Goal: Task Accomplishment & Management: Complete application form

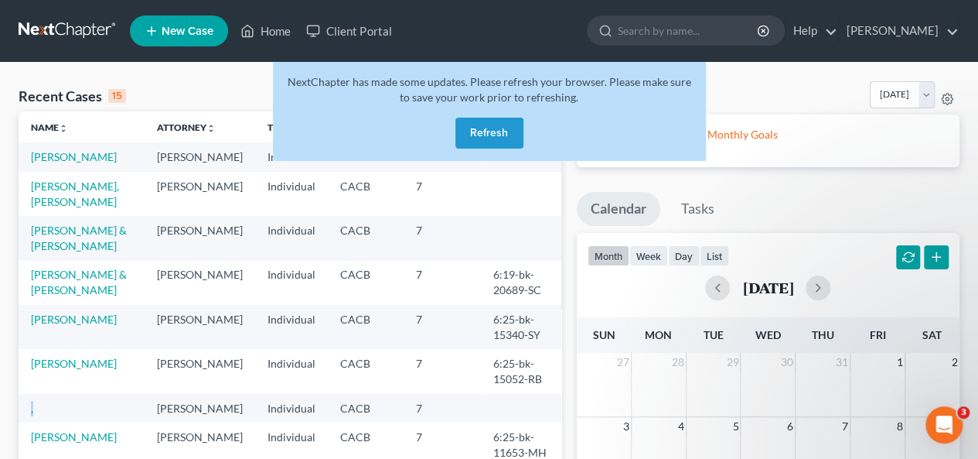
drag, startPoint x: 504, startPoint y: 126, endPoint x: 472, endPoint y: 120, distance: 33.1
click at [489, 120] on button "Refresh" at bounding box center [489, 133] width 68 height 31
click at [487, 121] on button "Refresh" at bounding box center [489, 133] width 68 height 31
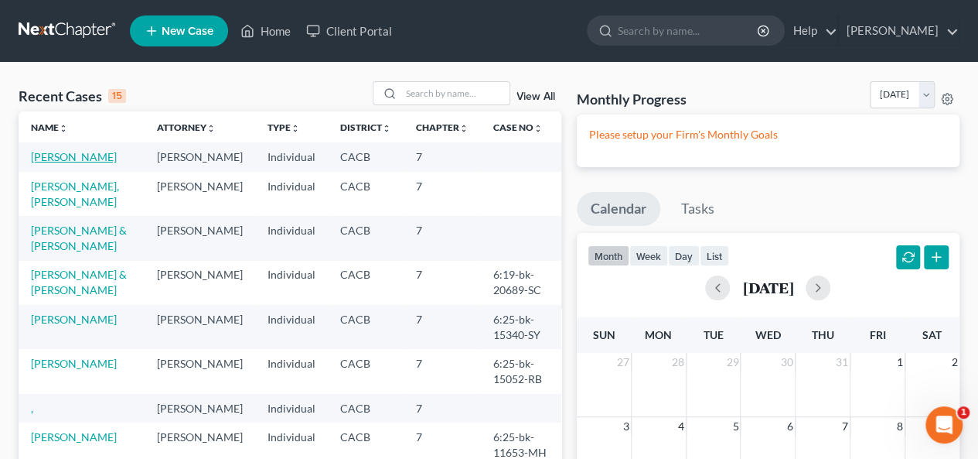
click at [91, 157] on link "[PERSON_NAME]" at bounding box center [74, 156] width 86 height 13
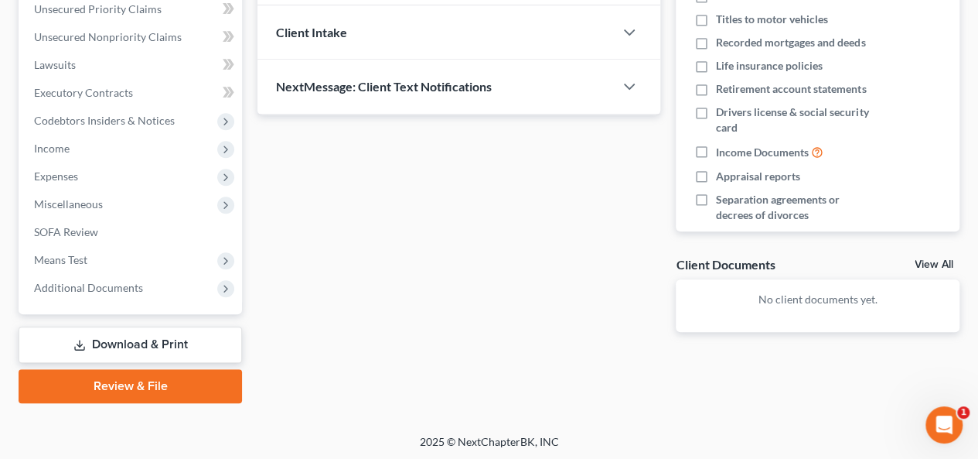
scroll to position [361, 0]
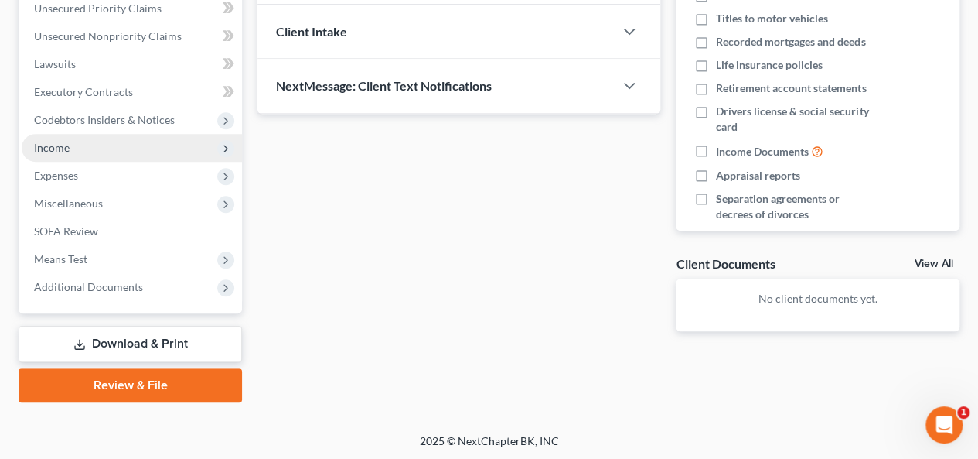
click at [45, 145] on span "Income" at bounding box center [52, 147] width 36 height 13
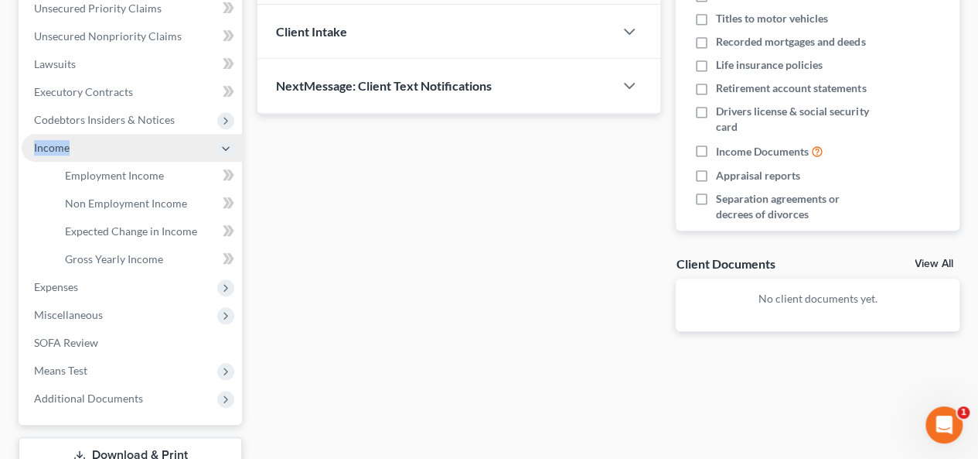
click at [43, 144] on span "Income" at bounding box center [52, 147] width 36 height 13
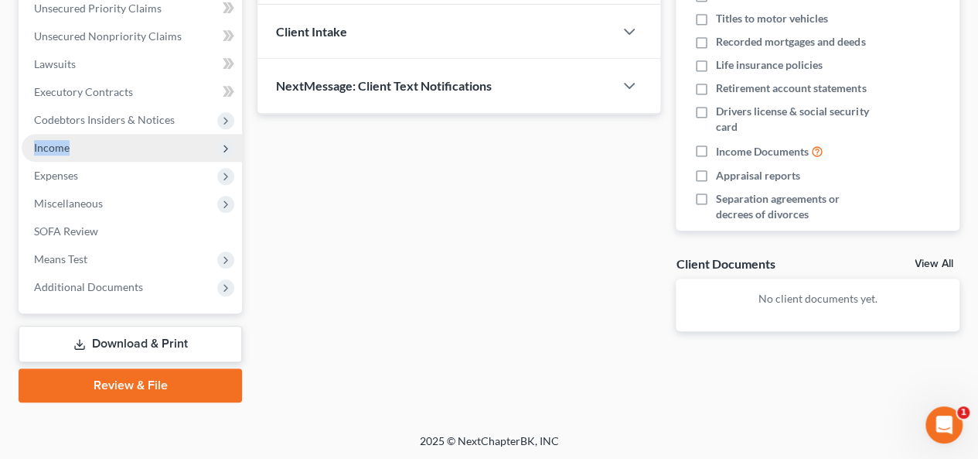
click at [49, 143] on span "Income" at bounding box center [52, 147] width 36 height 13
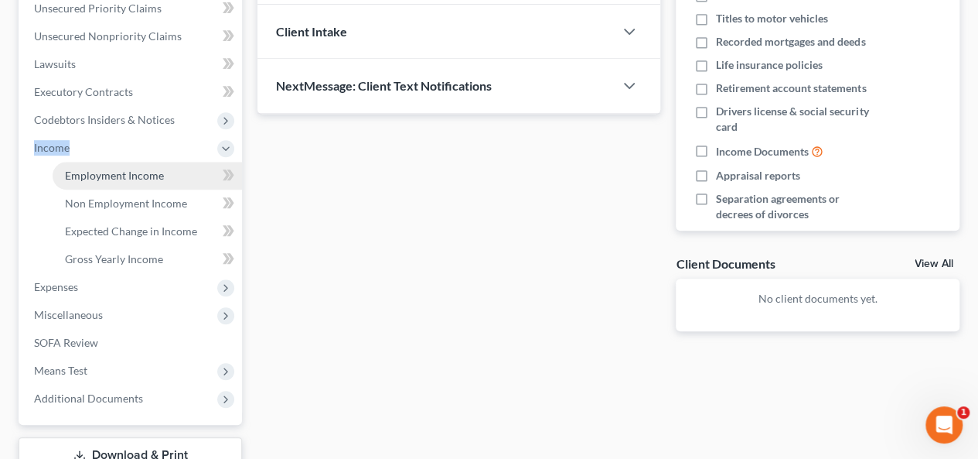
click at [94, 184] on link "Employment Income" at bounding box center [147, 176] width 189 height 28
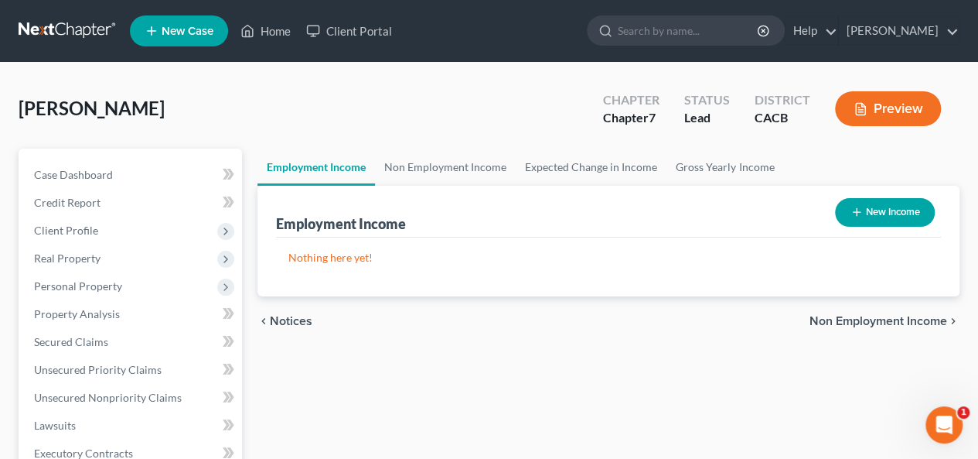
click at [817, 319] on span "Non Employment Income" at bounding box center [879, 321] width 138 height 12
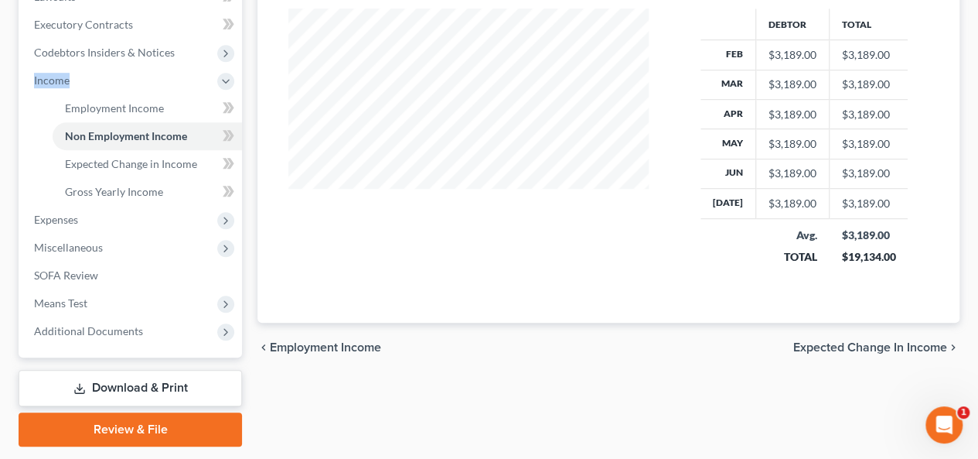
scroll to position [472, 0]
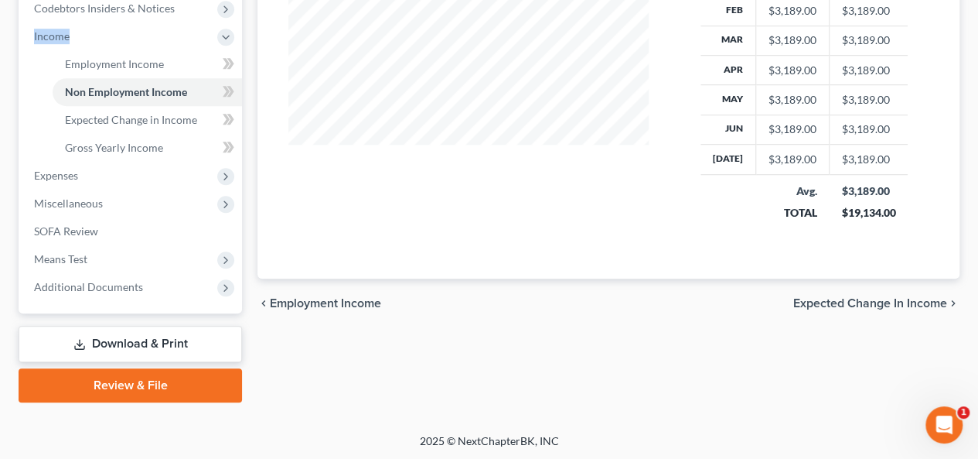
click at [804, 297] on span "Expected Change in Income" at bounding box center [870, 303] width 154 height 12
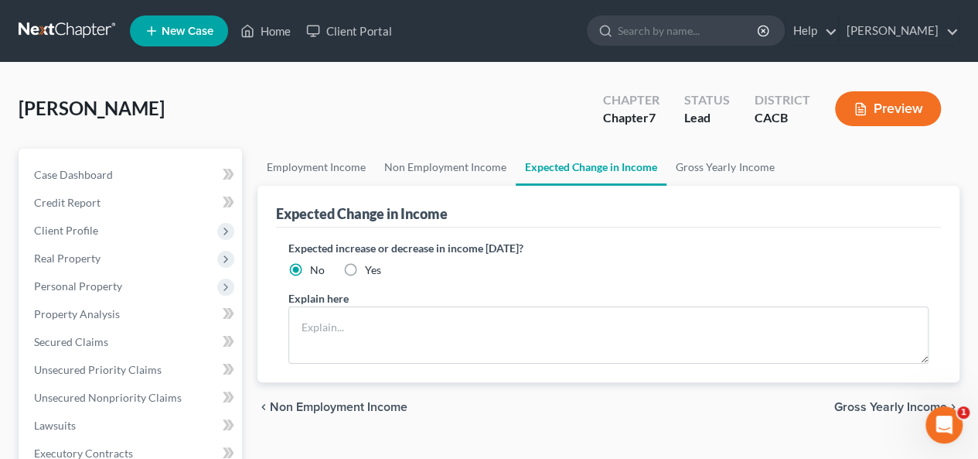
click at [860, 403] on span "Gross Yearly Income" at bounding box center [890, 407] width 113 height 12
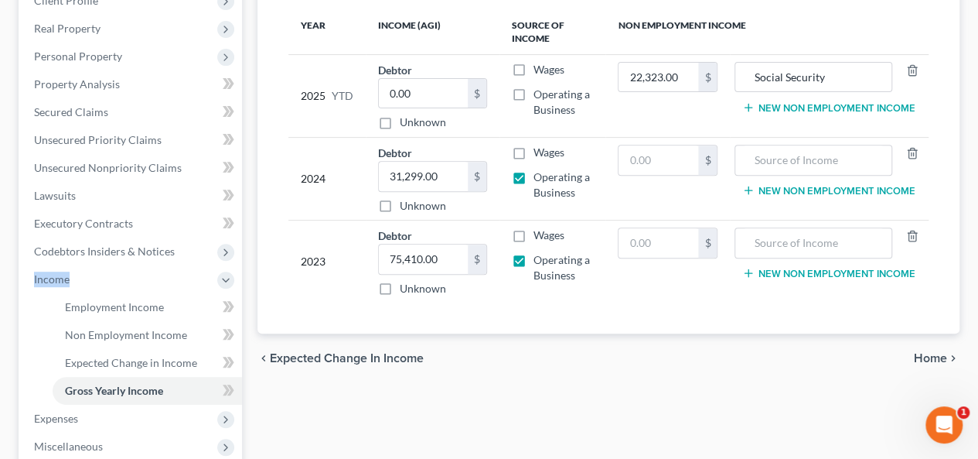
scroll to position [232, 0]
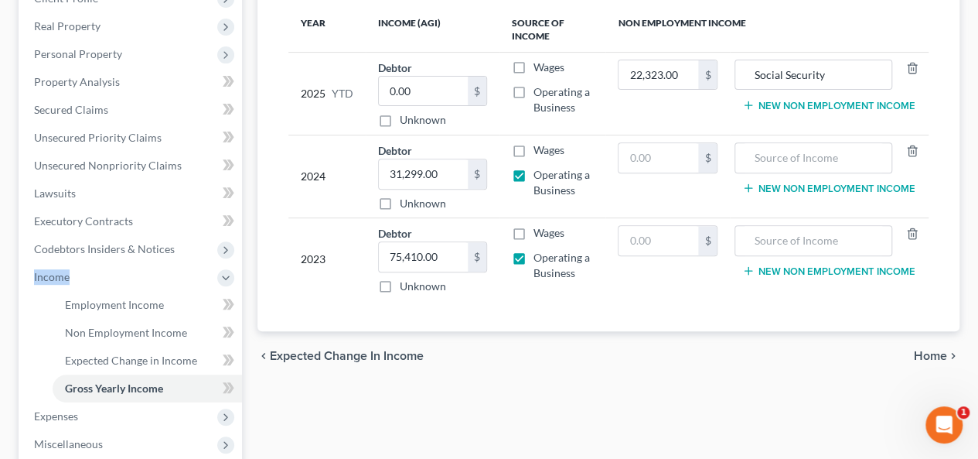
click at [928, 353] on span "Home" at bounding box center [930, 356] width 33 height 12
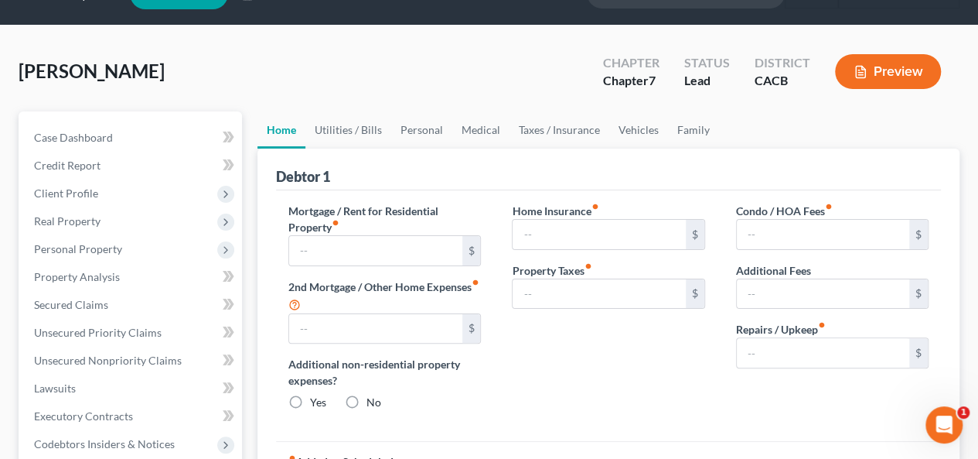
type input "0.00"
radio input "true"
type input "0.00"
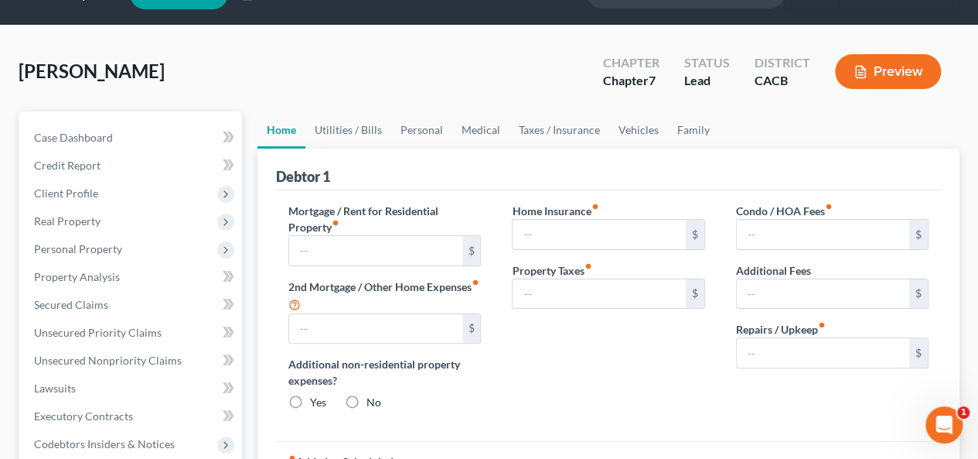
type input "0.00"
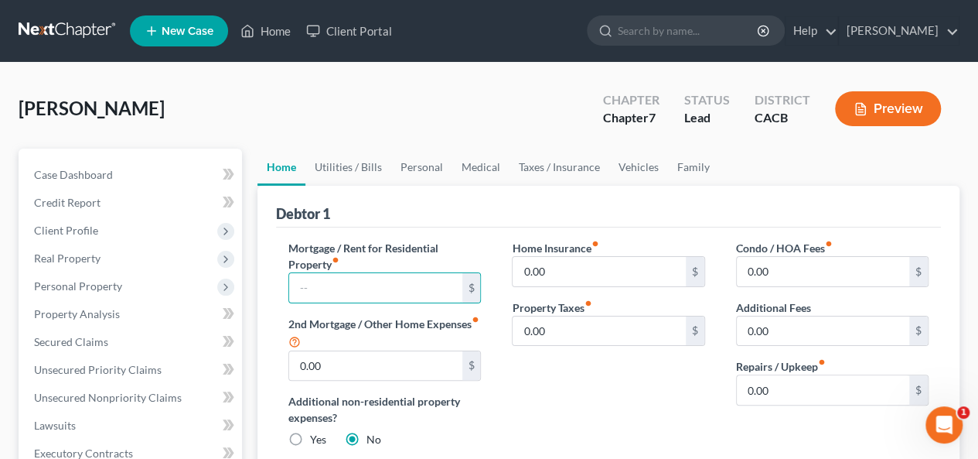
drag, startPoint x: 303, startPoint y: 289, endPoint x: 272, endPoint y: 281, distance: 32.1
click at [304, 288] on input "text" at bounding box center [375, 287] width 172 height 29
type input "2,288.00"
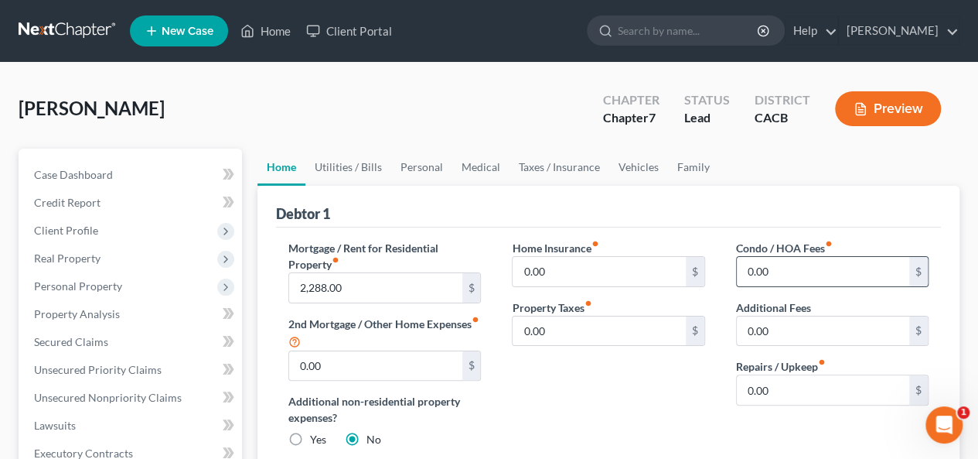
click at [740, 271] on input "0.00" at bounding box center [823, 271] width 172 height 29
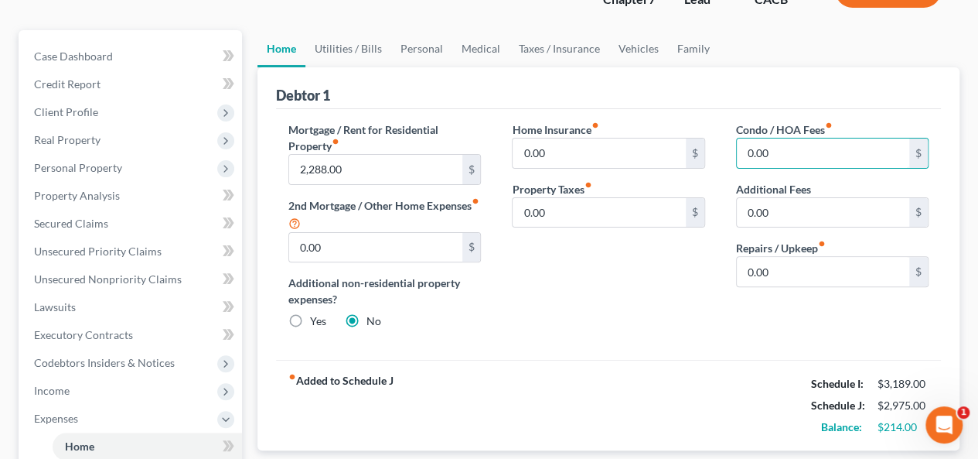
scroll to position [155, 0]
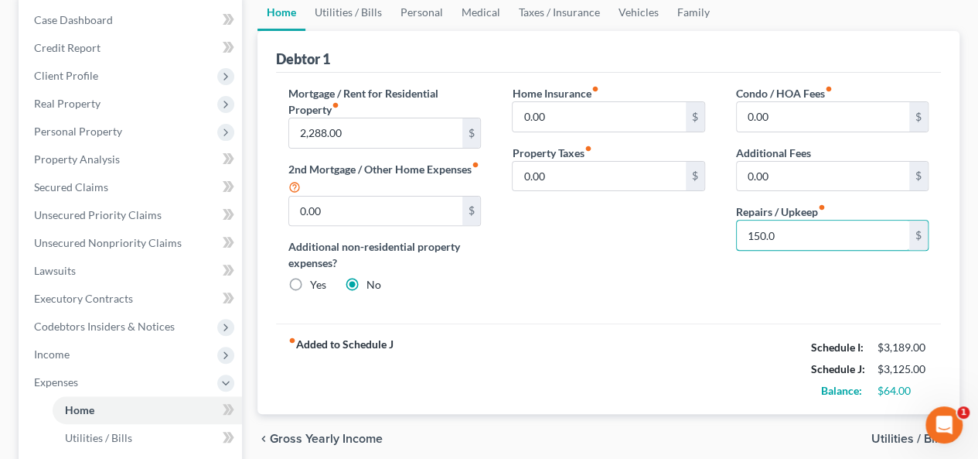
type input "150.00"
drag, startPoint x: 781, startPoint y: 234, endPoint x: 674, endPoint y: 205, distance: 110.7
click at [677, 207] on div "Mortgage / Rent for Residential Property fiber_manual_record 2,288.00 $ 2nd Mor…" at bounding box center [608, 195] width 671 height 220
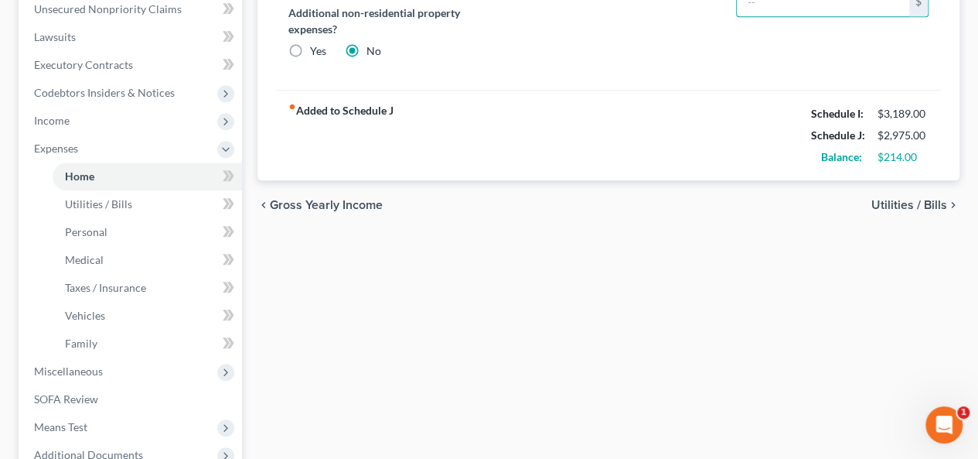
scroll to position [232, 0]
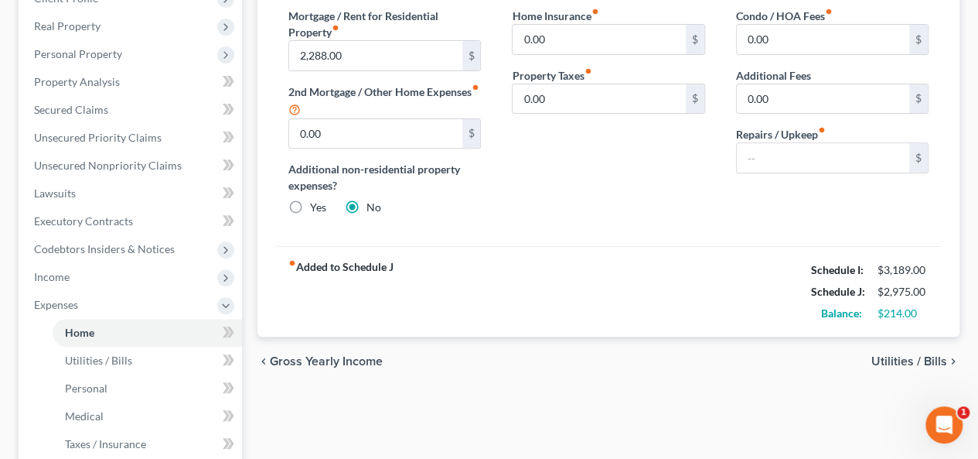
click at [319, 357] on span "Gross Yearly Income" at bounding box center [326, 361] width 113 height 12
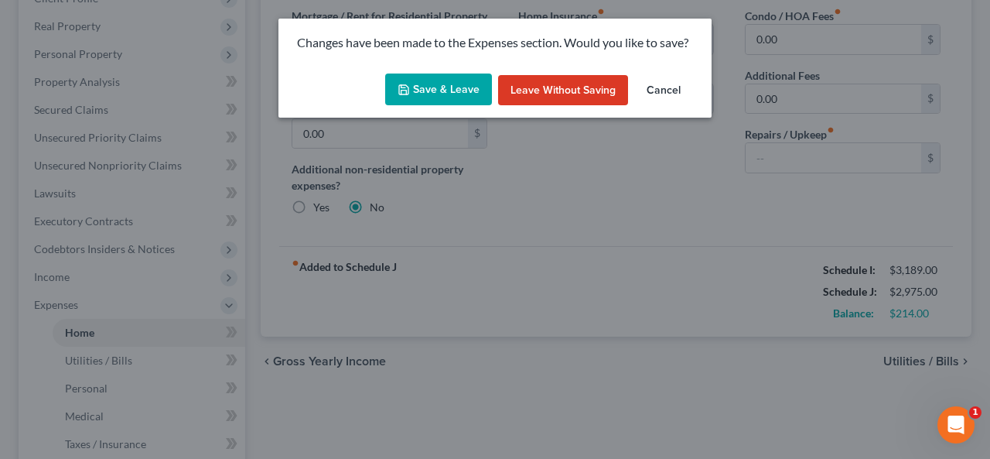
drag, startPoint x: 453, startPoint y: 86, endPoint x: 428, endPoint y: 87, distance: 24.8
click at [455, 85] on button "Save & Leave" at bounding box center [438, 89] width 107 height 32
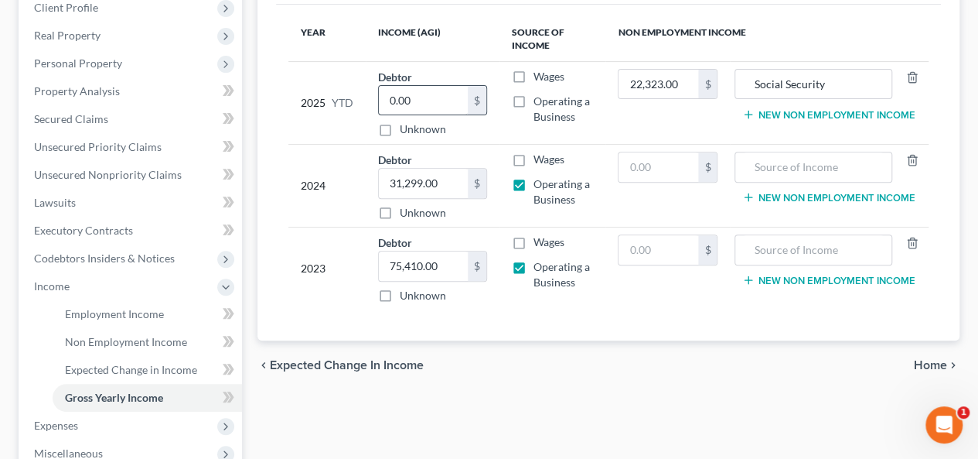
scroll to position [232, 0]
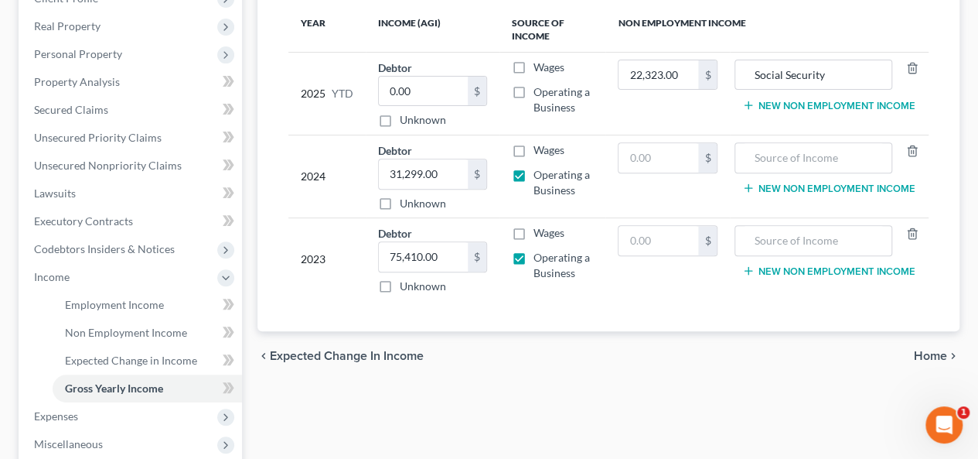
click at [534, 90] on label "Operating a Business" at bounding box center [564, 99] width 60 height 31
click at [540, 90] on input "Operating a Business" at bounding box center [545, 89] width 10 height 10
checkbox input "true"
click at [390, 84] on input "0.00" at bounding box center [423, 91] width 88 height 29
drag, startPoint x: 541, startPoint y: 91, endPoint x: 524, endPoint y: 90, distance: 17.1
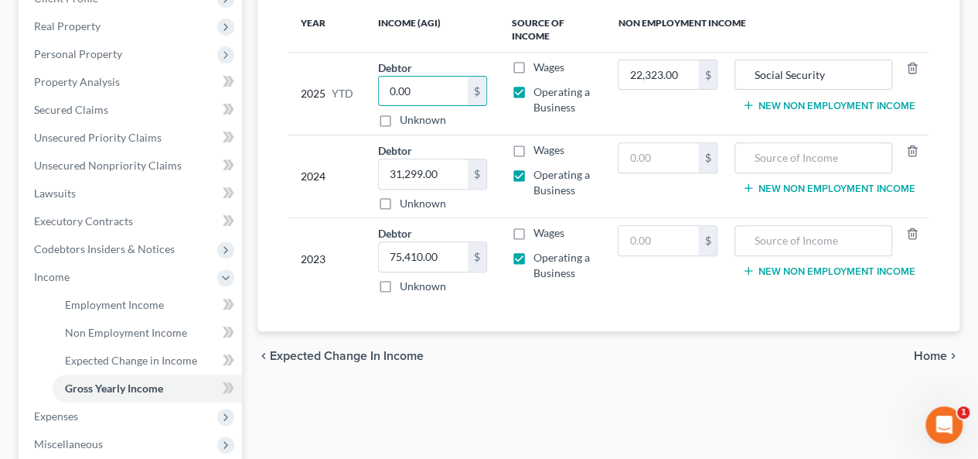
click at [534, 90] on label "Operating a Business" at bounding box center [564, 99] width 60 height 31
drag, startPoint x: 510, startPoint y: 115, endPoint x: 523, endPoint y: 112, distance: 13.5
click at [510, 114] on td "Wages Operating a Business" at bounding box center [553, 93] width 107 height 83
drag, startPoint x: 388, startPoint y: 89, endPoint x: 452, endPoint y: 94, distance: 63.6
click at [389, 89] on input "0.00" at bounding box center [423, 91] width 88 height 29
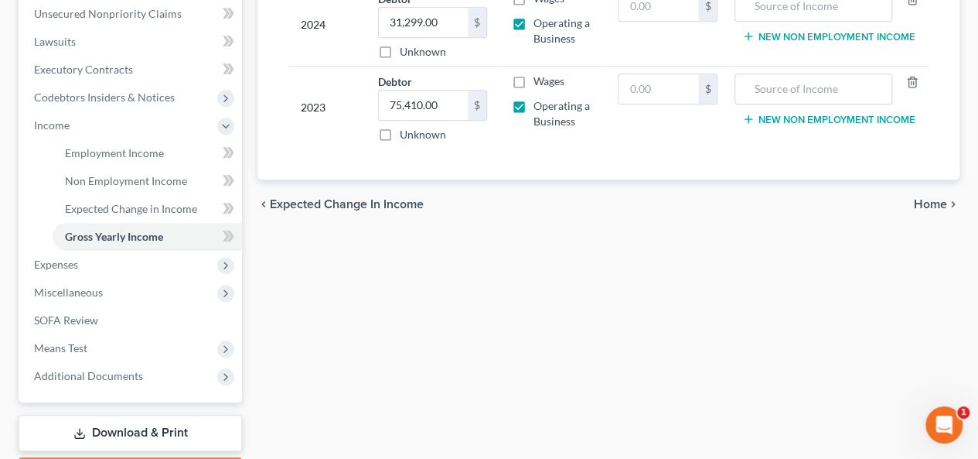
scroll to position [387, 0]
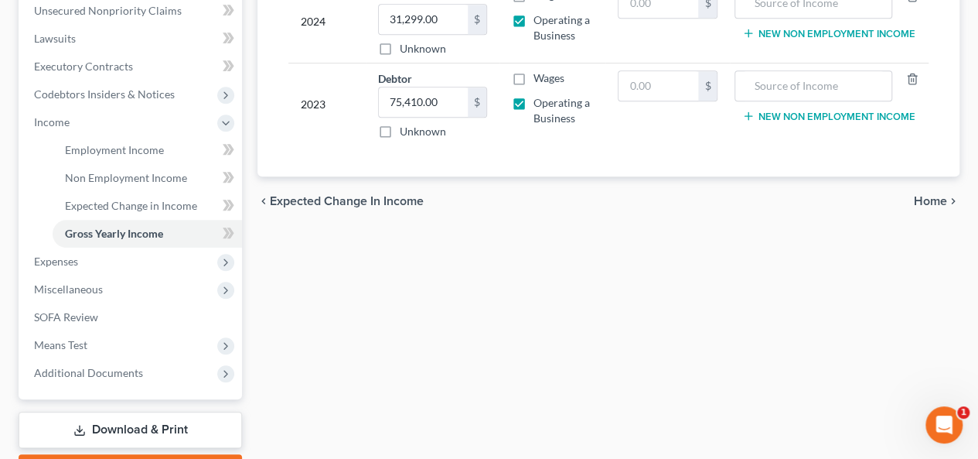
type input "7,000.00"
click at [314, 199] on span "Expected Change in Income" at bounding box center [347, 201] width 154 height 12
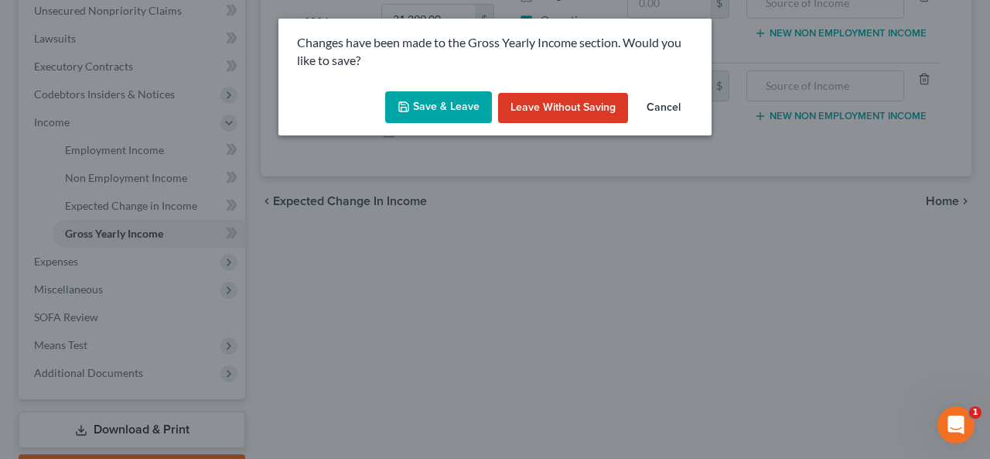
click at [478, 102] on button "Save & Leave" at bounding box center [438, 107] width 107 height 32
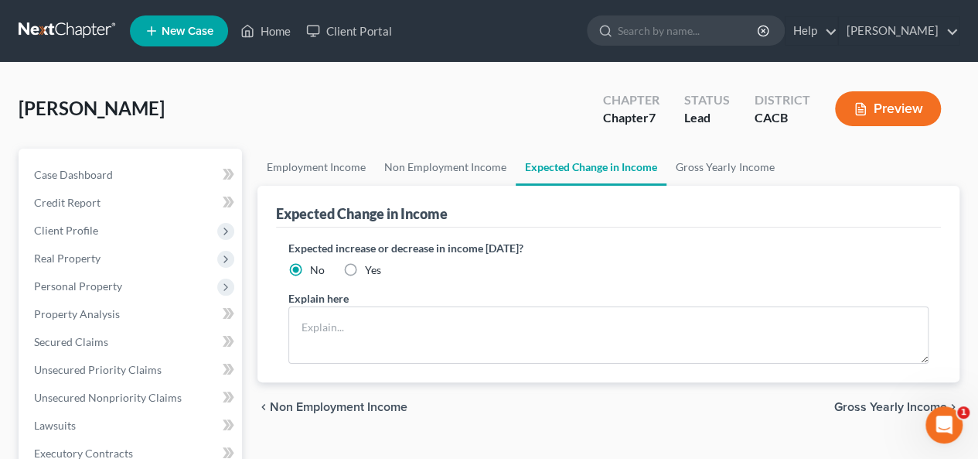
drag, startPoint x: 348, startPoint y: 406, endPoint x: 360, endPoint y: 401, distance: 12.8
click at [360, 401] on span "Non Employment Income" at bounding box center [339, 407] width 138 height 12
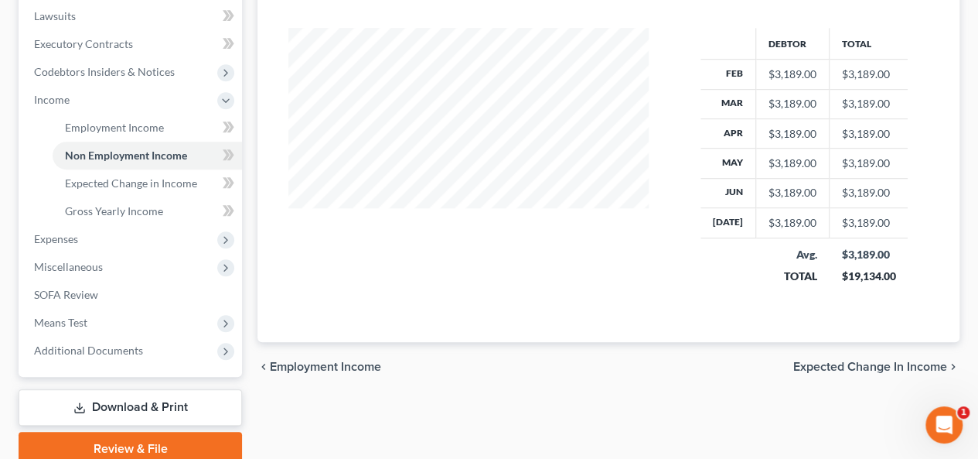
scroll to position [464, 0]
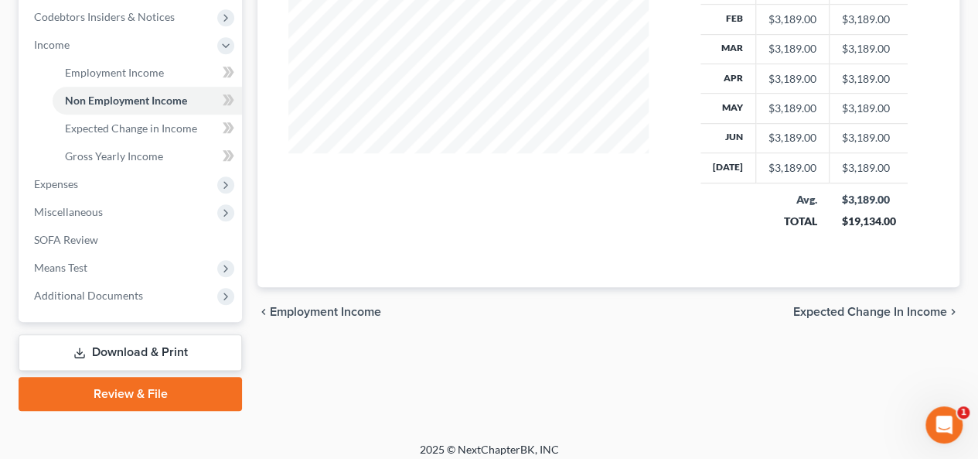
click at [288, 305] on span "Employment Income" at bounding box center [325, 311] width 111 height 12
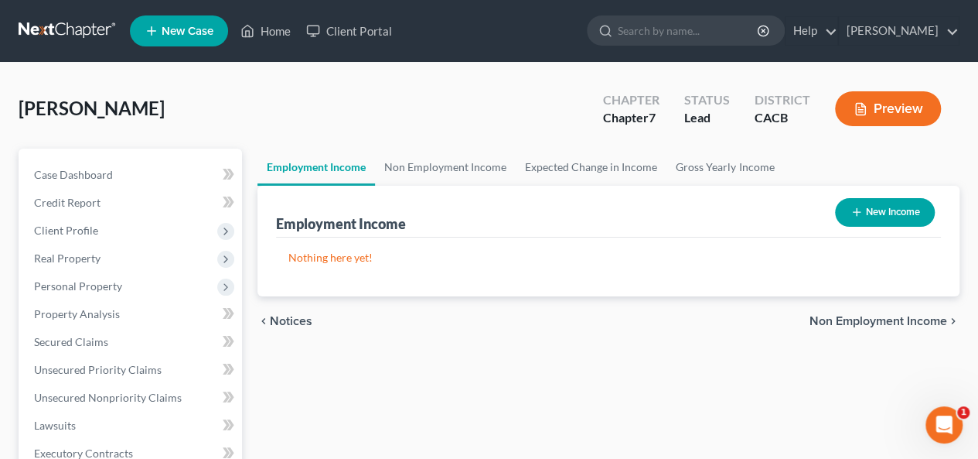
click at [849, 317] on span "Non Employment Income" at bounding box center [879, 321] width 138 height 12
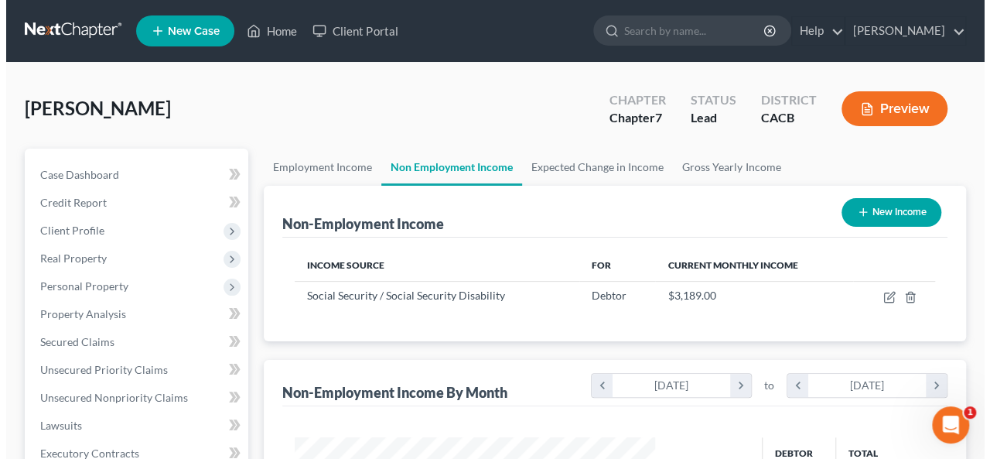
scroll to position [275, 391]
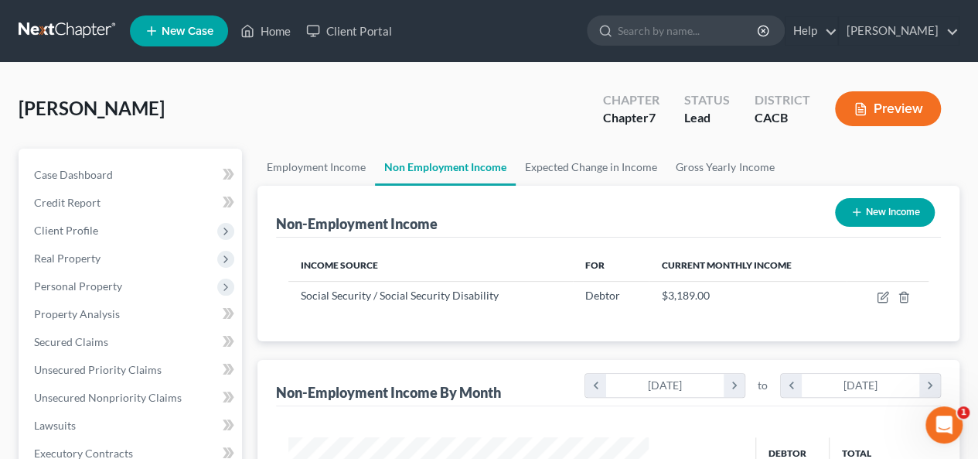
click at [880, 209] on button "New Income" at bounding box center [885, 212] width 100 height 29
select select "0"
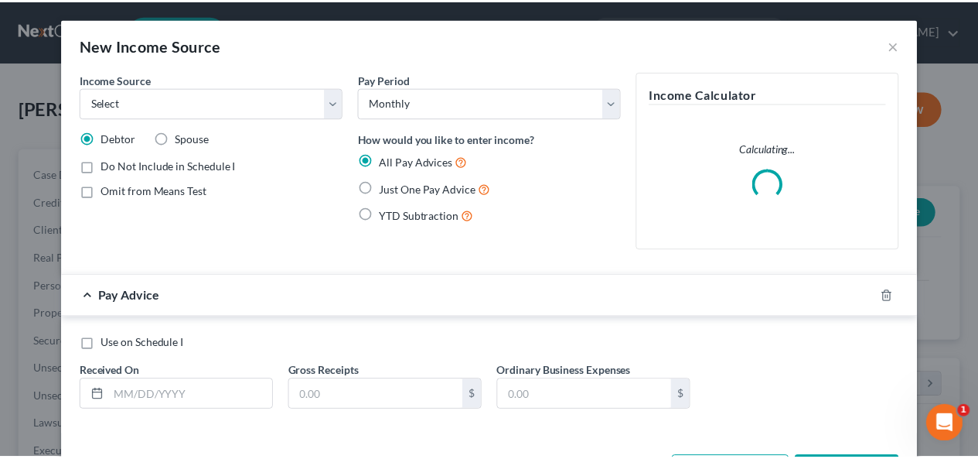
scroll to position [275, 396]
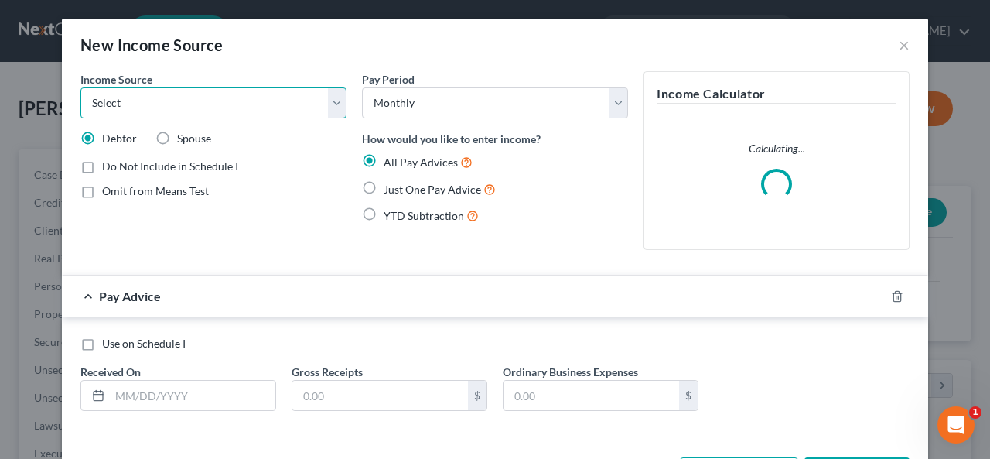
drag, startPoint x: 340, startPoint y: 97, endPoint x: 352, endPoint y: 100, distance: 12.0
click at [353, 99] on div "Income Source * Select Unemployment Disability (from employer) Pension Retireme…" at bounding box center [495, 166] width 844 height 191
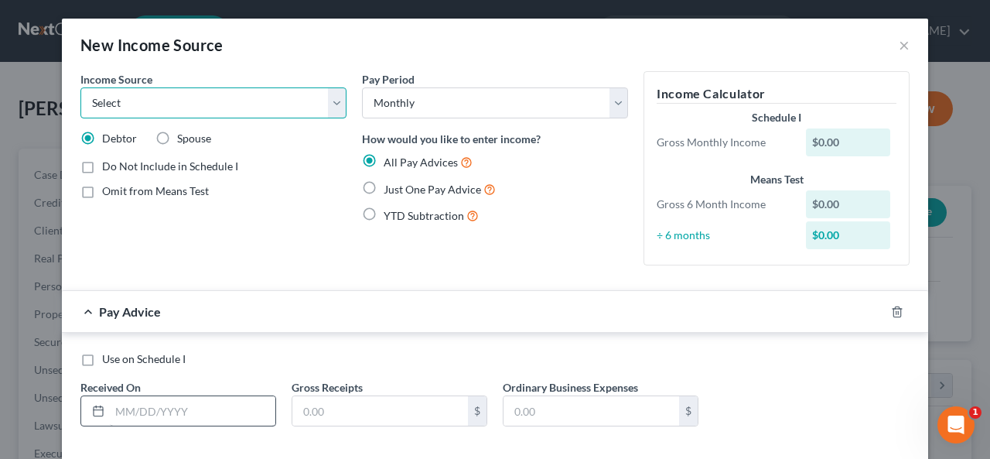
select select "10"
click at [80, 87] on select "Select Unemployment Disability (from employer) Pension Retirement Social Securi…" at bounding box center [213, 102] width 266 height 31
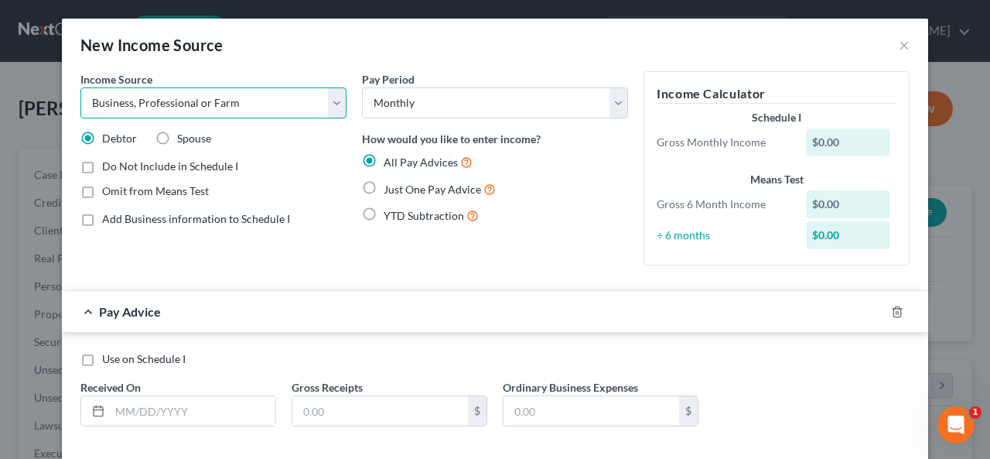
click at [334, 101] on select "Select Unemployment Disability (from employer) Pension Retirement Social Securi…" at bounding box center [213, 102] width 266 height 31
click at [333, 101] on select "Select Unemployment Disability (from employer) Pension Retirement Social Securi…" at bounding box center [213, 102] width 266 height 31
click at [384, 186] on label "Just One Pay Advice" at bounding box center [440, 189] width 112 height 18
click at [390, 186] on input "Just One Pay Advice" at bounding box center [395, 185] width 10 height 10
radio input "true"
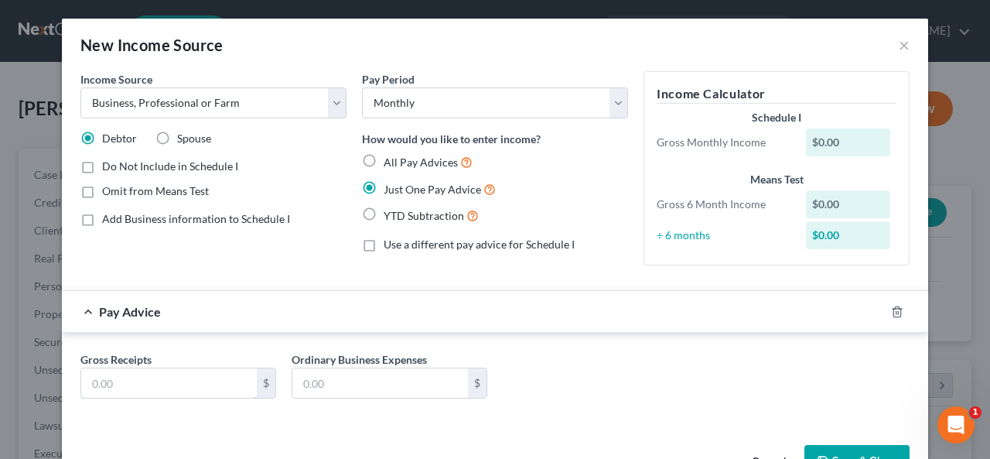
drag, startPoint x: 62, startPoint y: 389, endPoint x: 111, endPoint y: 373, distance: 51.8
click at [73, 387] on div "Gross Receipts $" at bounding box center [178, 374] width 211 height 47
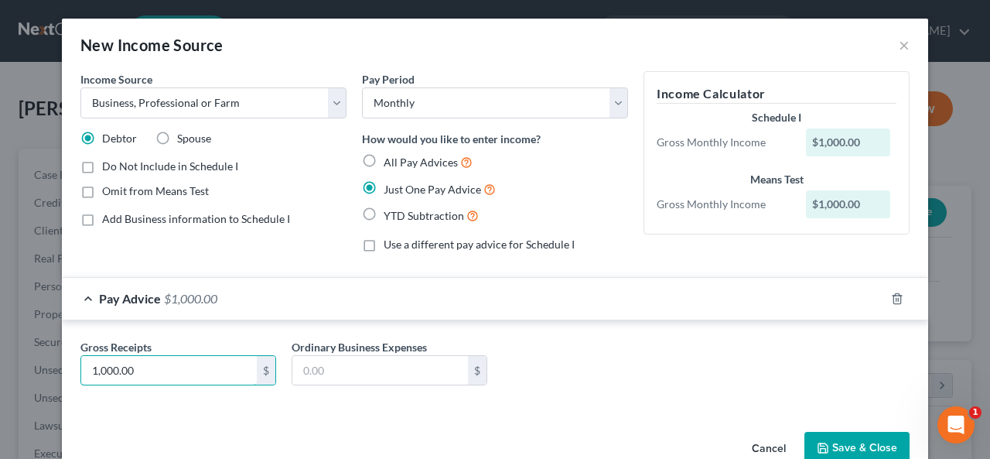
type input "1,000.00"
drag, startPoint x: 861, startPoint y: 444, endPoint x: 870, endPoint y: 437, distance: 11.0
click at [870, 437] on button "Save & Close" at bounding box center [856, 447] width 105 height 32
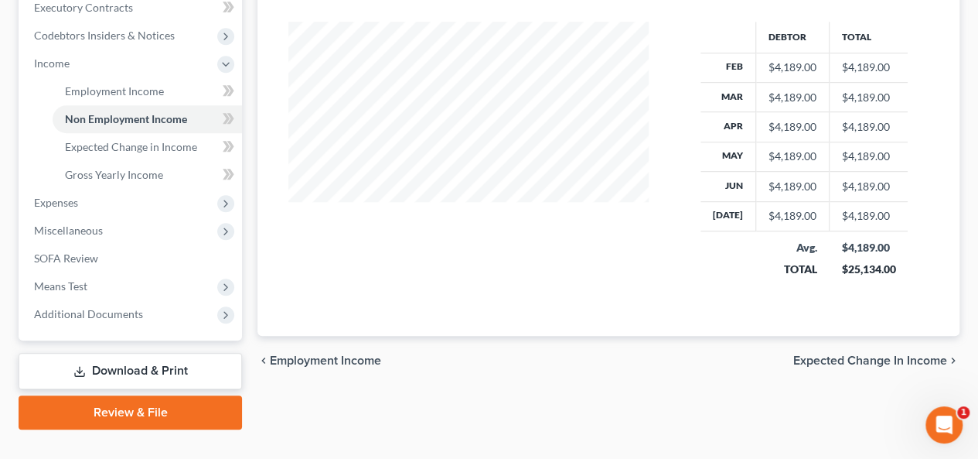
scroll to position [472, 0]
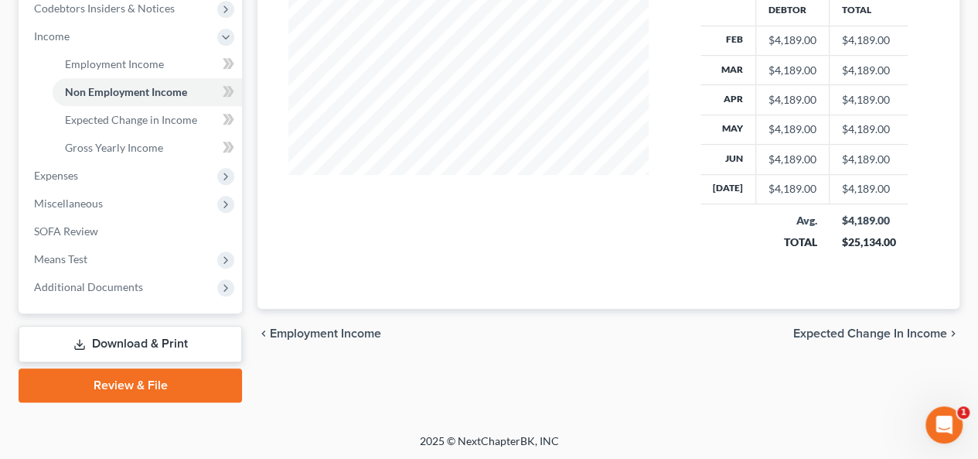
click at [843, 329] on span "Expected Change in Income" at bounding box center [870, 333] width 154 height 12
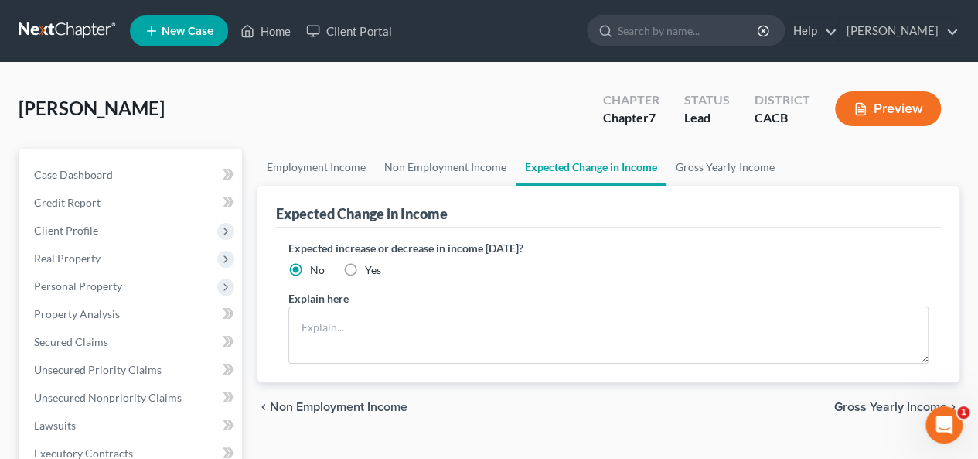
drag, startPoint x: 868, startPoint y: 407, endPoint x: 860, endPoint y: 406, distance: 8.5
click at [860, 412] on div "chevron_left Non Employment Income Gross Yearly Income chevron_right" at bounding box center [608, 406] width 702 height 49
click at [860, 406] on span "Gross Yearly Income" at bounding box center [890, 407] width 113 height 12
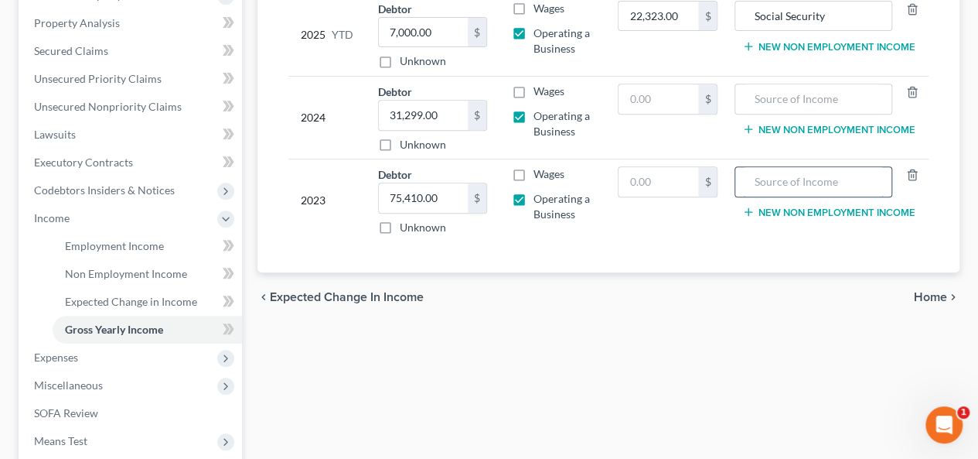
scroll to position [387, 0]
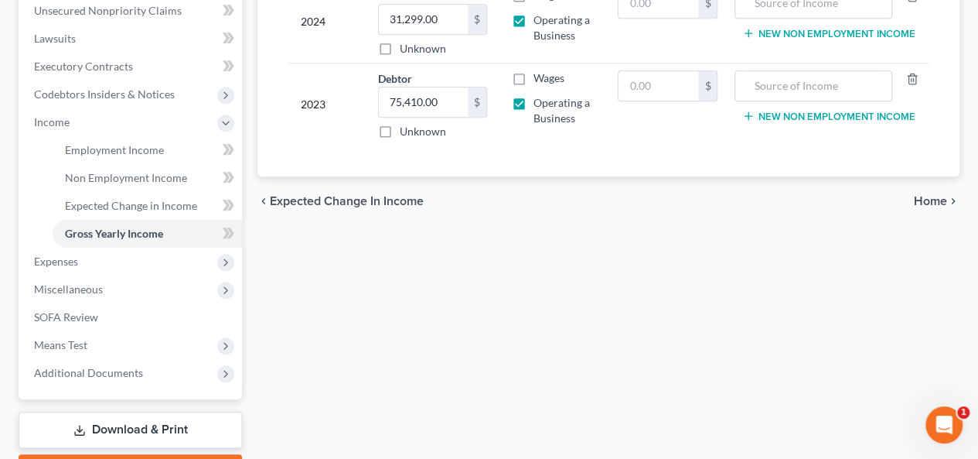
click at [934, 195] on span "Home" at bounding box center [930, 201] width 33 height 12
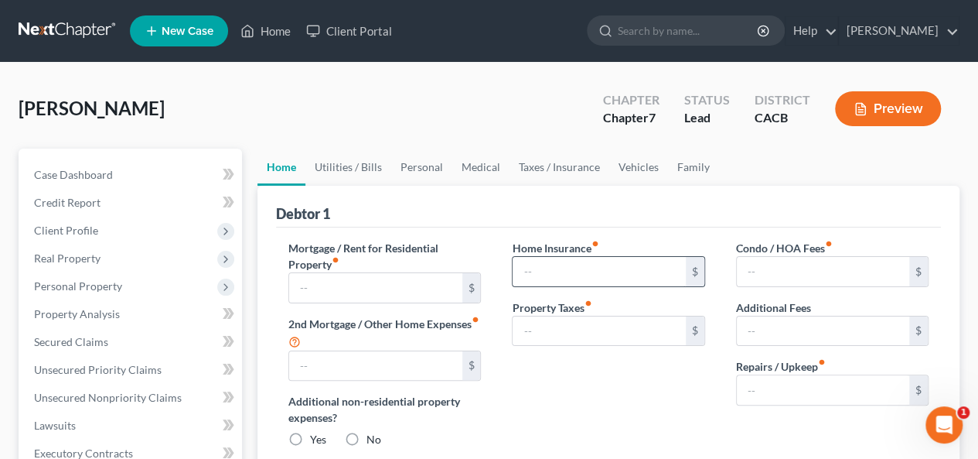
type input "2,288.00"
type input "0.00"
radio input "true"
type input "0.00"
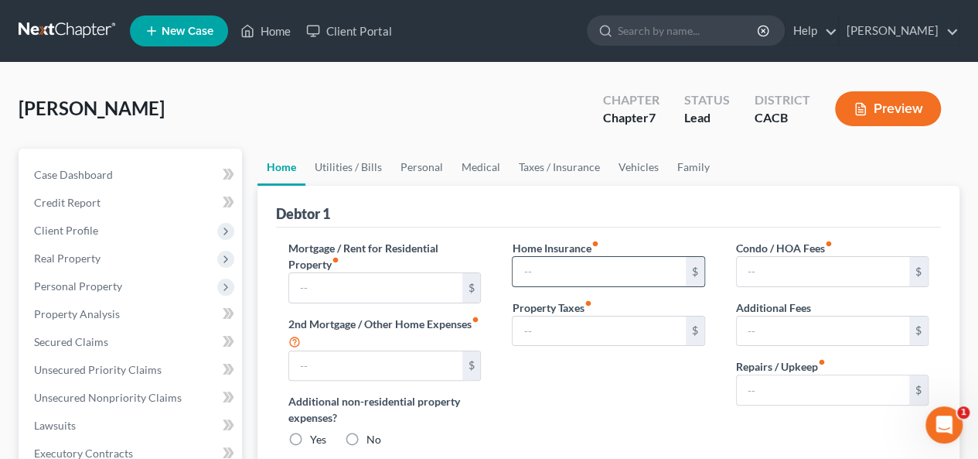
type input "0.00"
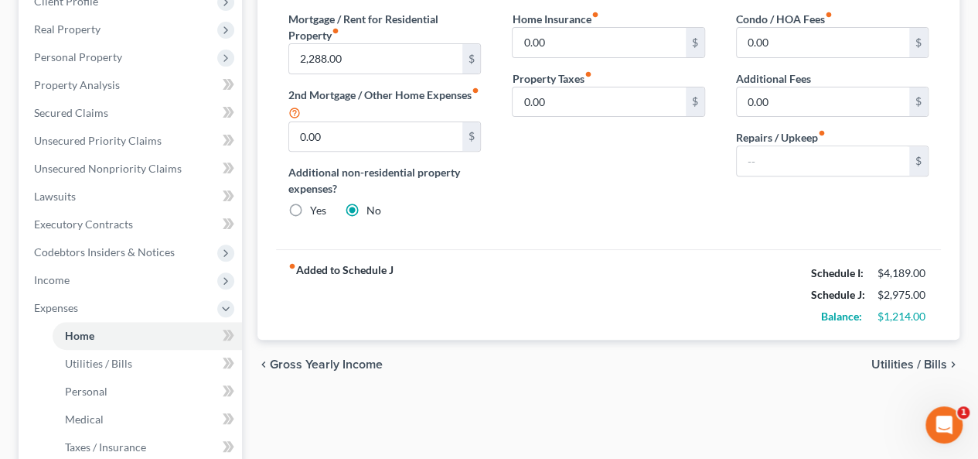
scroll to position [232, 0]
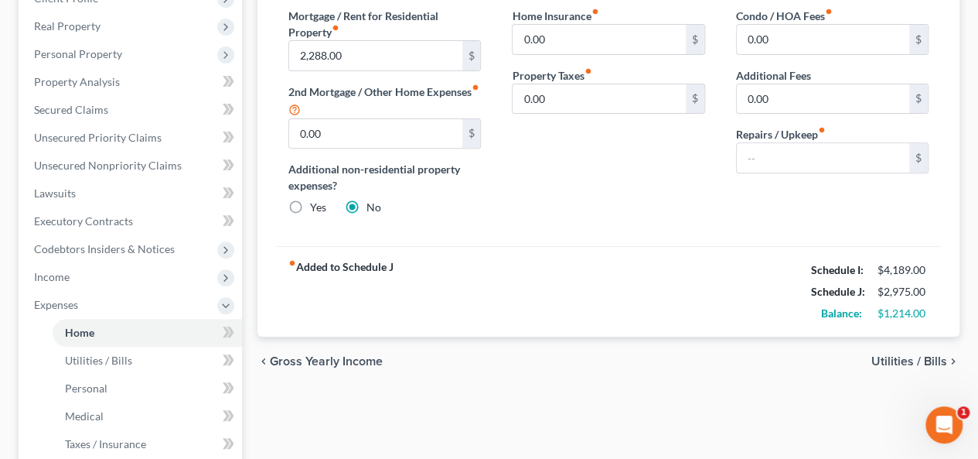
click at [894, 355] on span "Utilities / Bills" at bounding box center [909, 361] width 76 height 12
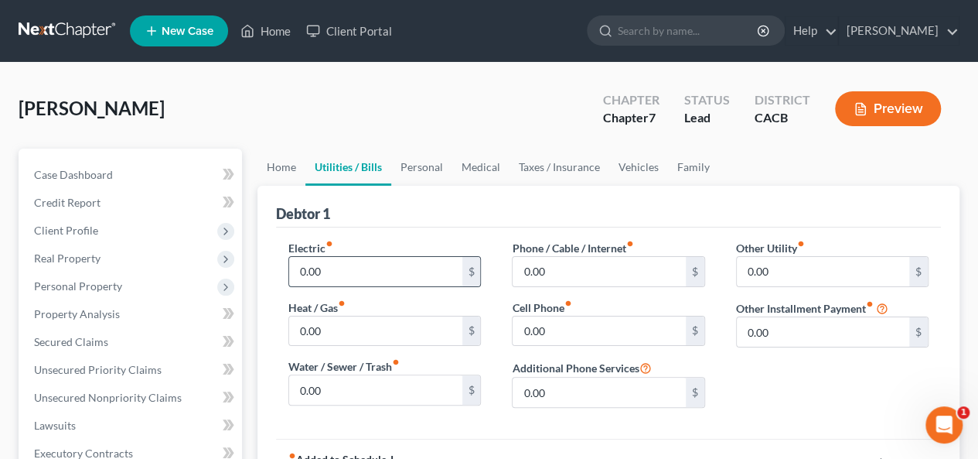
click at [300, 270] on input "0.00" at bounding box center [375, 271] width 172 height 29
type input "150.00"
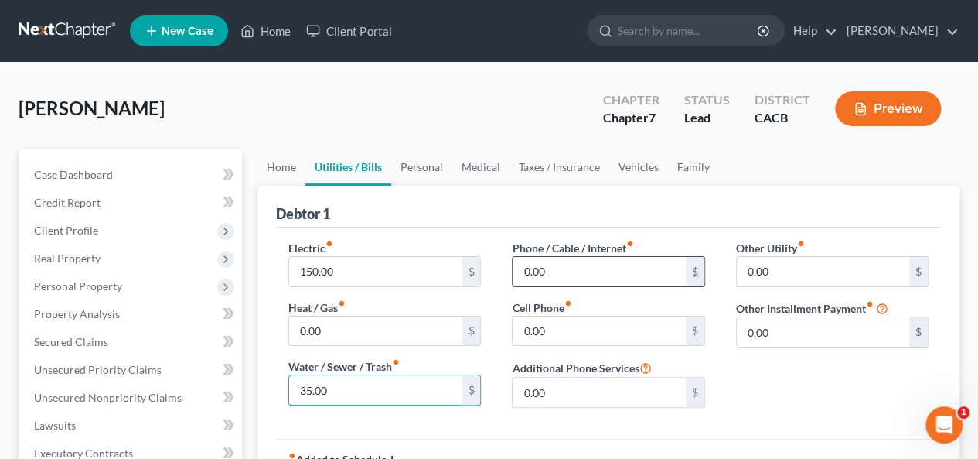
type input "35.00"
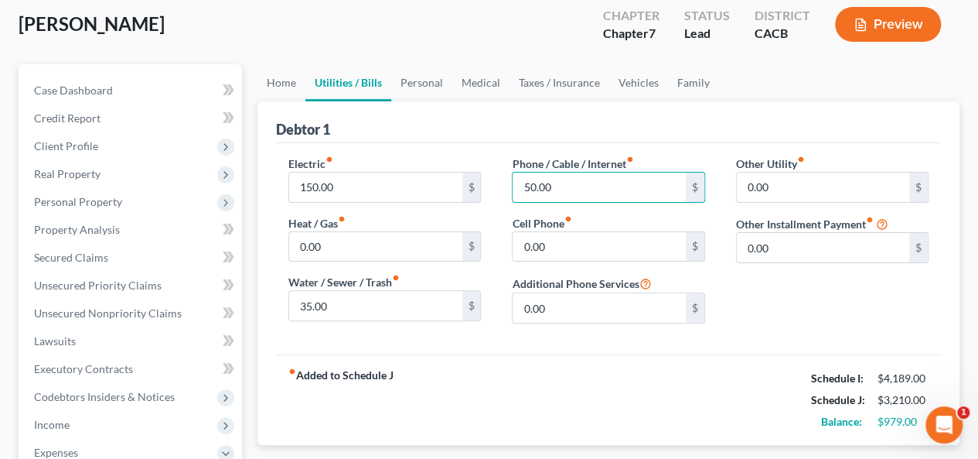
scroll to position [232, 0]
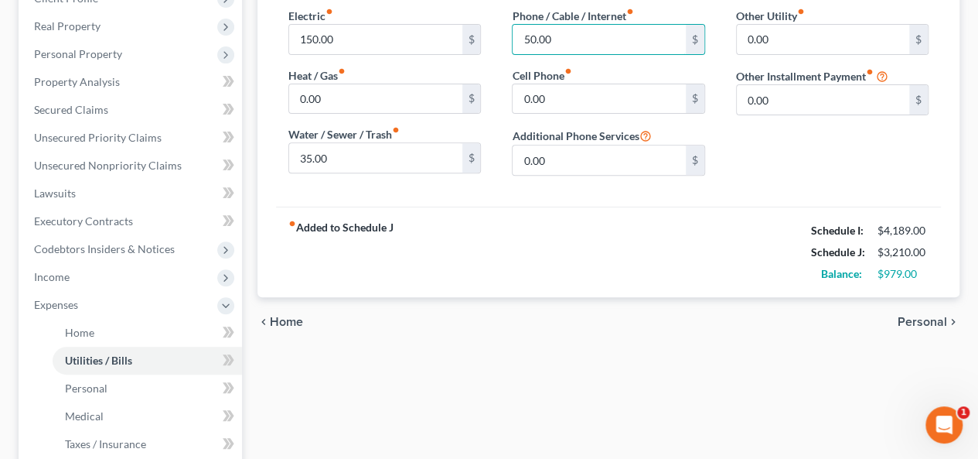
type input "50.00"
drag, startPoint x: 919, startPoint y: 317, endPoint x: 928, endPoint y: 307, distance: 13.7
click at [926, 309] on div "chevron_left Home Personal chevron_right" at bounding box center [608, 321] width 702 height 49
click at [916, 315] on span "Personal" at bounding box center [922, 321] width 49 height 12
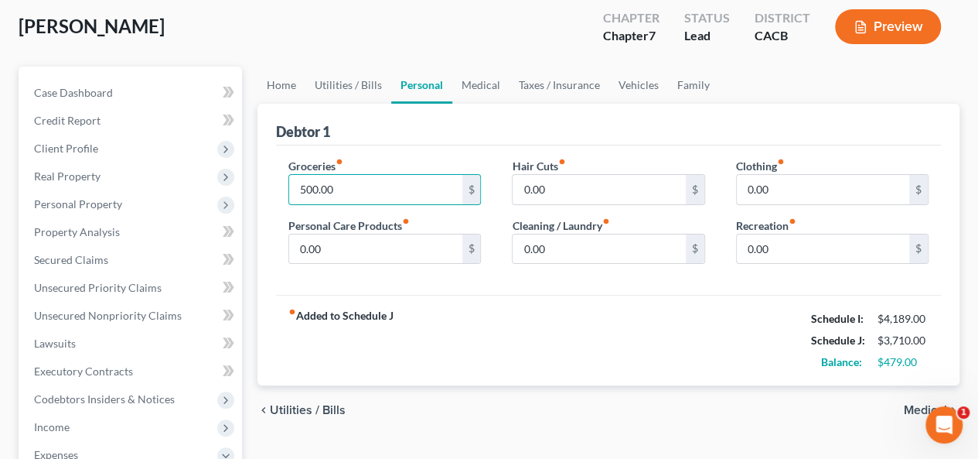
scroll to position [155, 0]
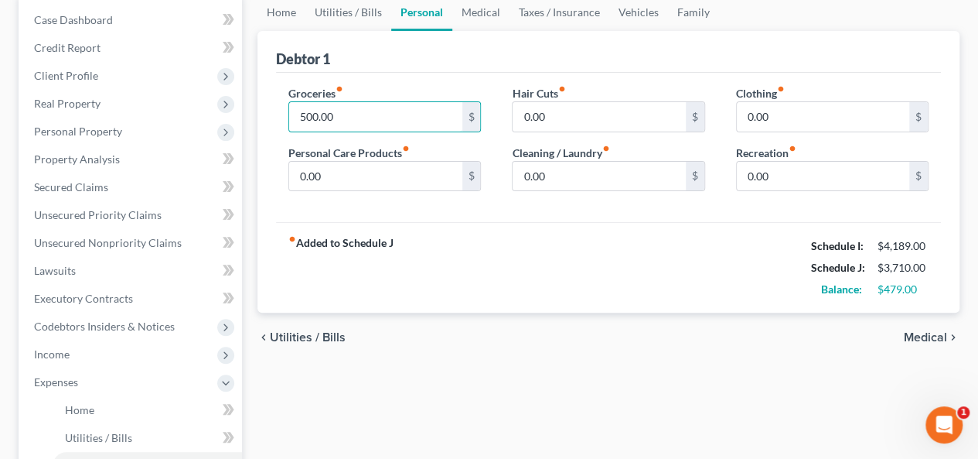
type input "500.00"
click at [917, 335] on span "Medical" at bounding box center [925, 337] width 43 height 12
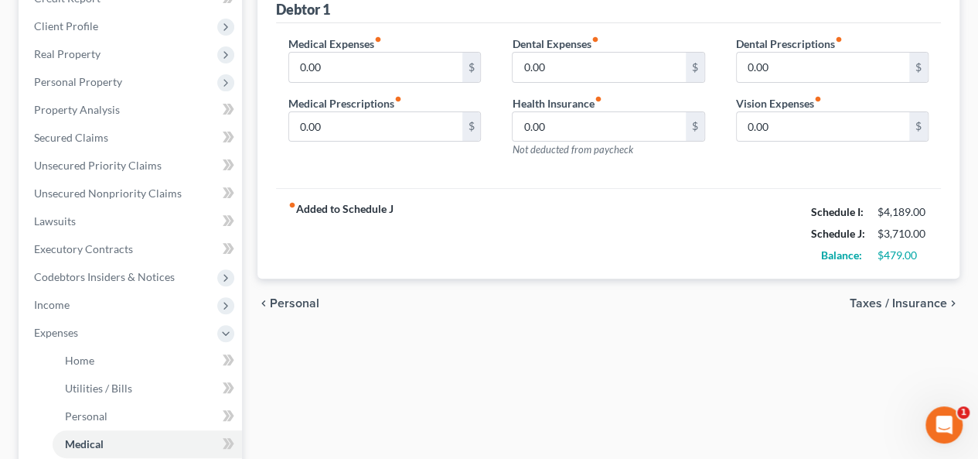
scroll to position [232, 0]
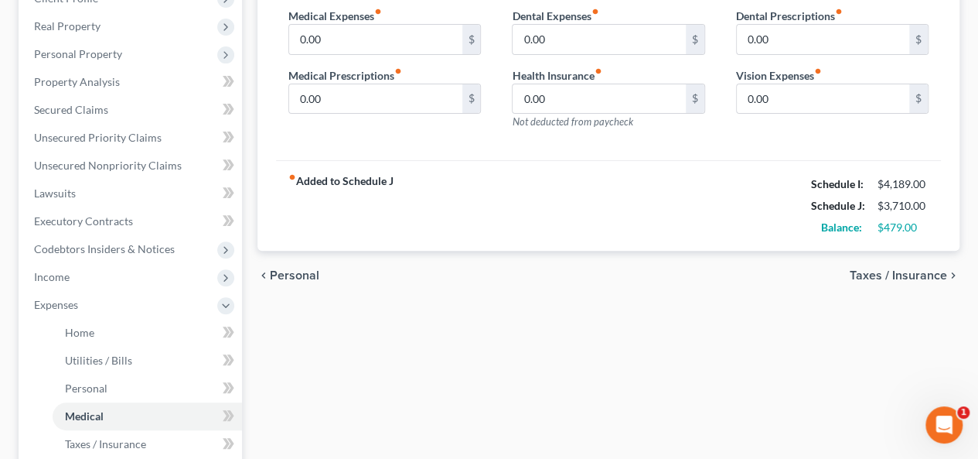
click at [881, 269] on span "Taxes / Insurance" at bounding box center [898, 275] width 97 height 12
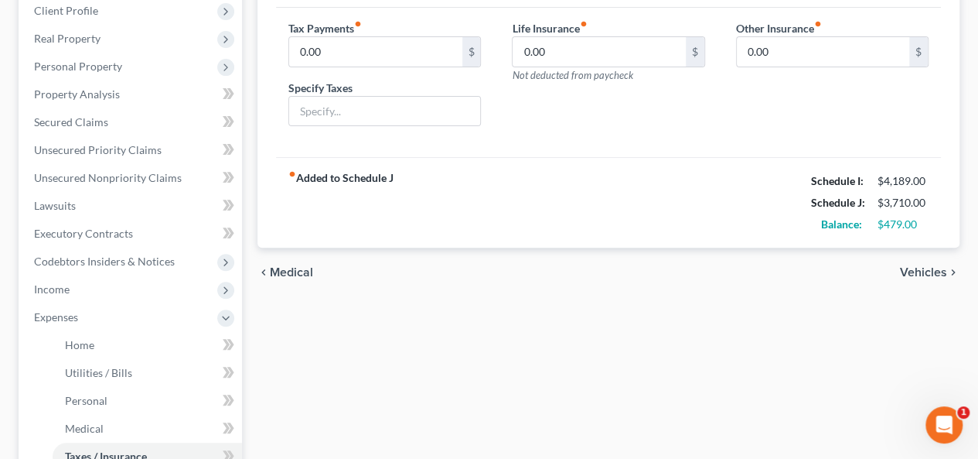
scroll to position [232, 0]
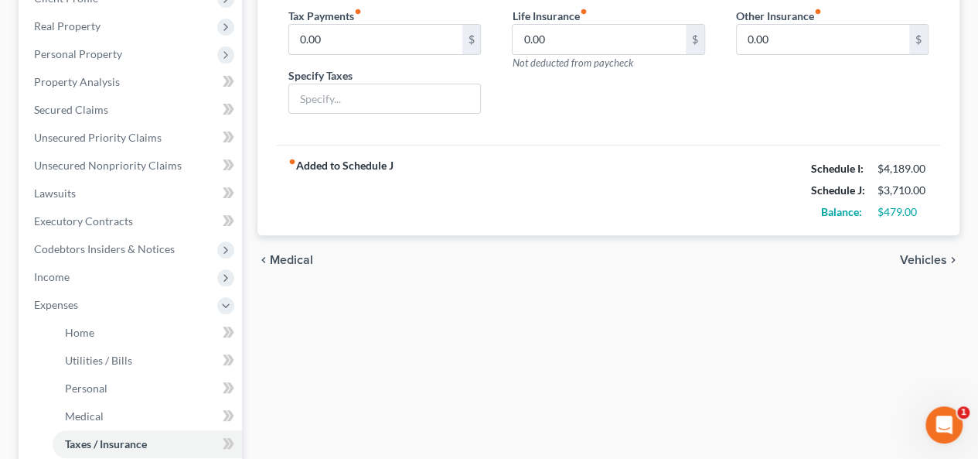
click at [914, 254] on span "Vehicles" at bounding box center [923, 260] width 47 height 12
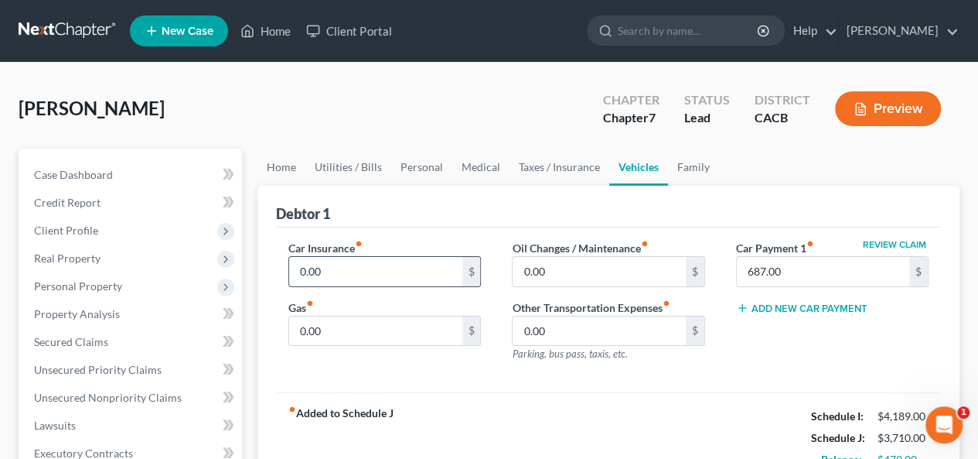
click at [295, 260] on input "0.00" at bounding box center [375, 271] width 172 height 29
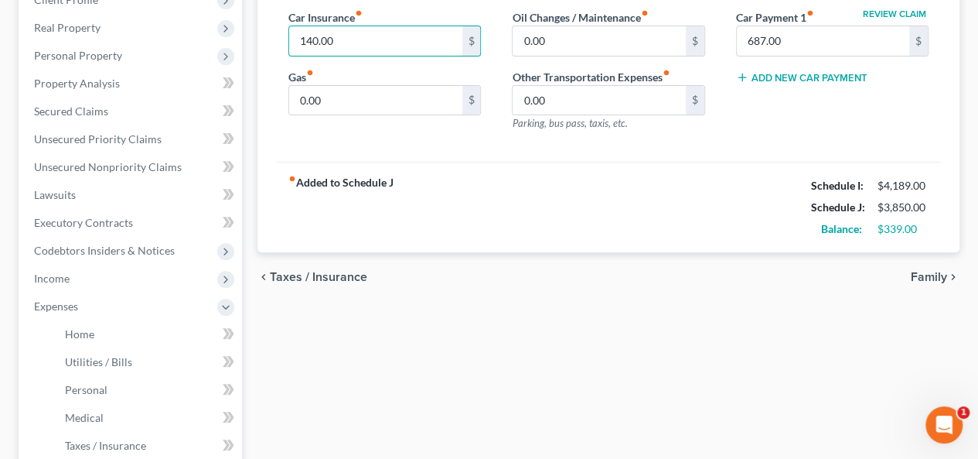
scroll to position [232, 0]
type input "140.00"
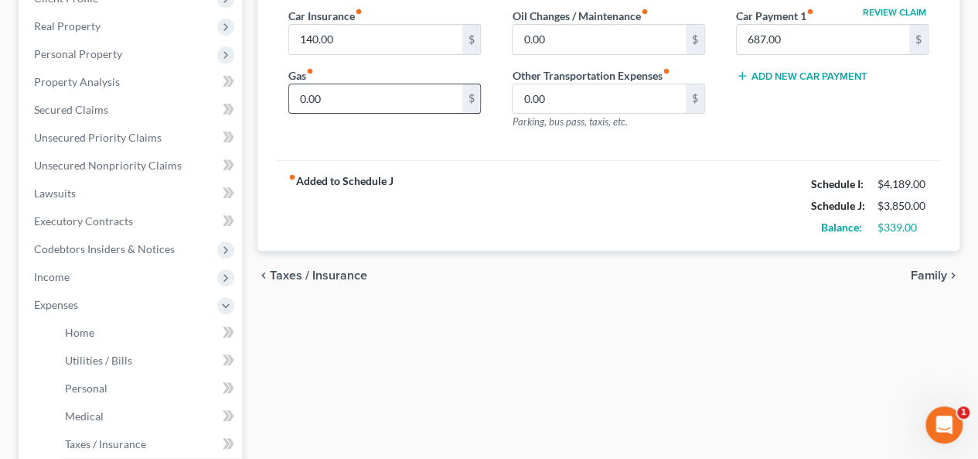
click at [298, 95] on input "0.00" at bounding box center [375, 98] width 172 height 29
type input "50.00"
click at [322, 270] on span "Taxes / Insurance" at bounding box center [318, 275] width 97 height 12
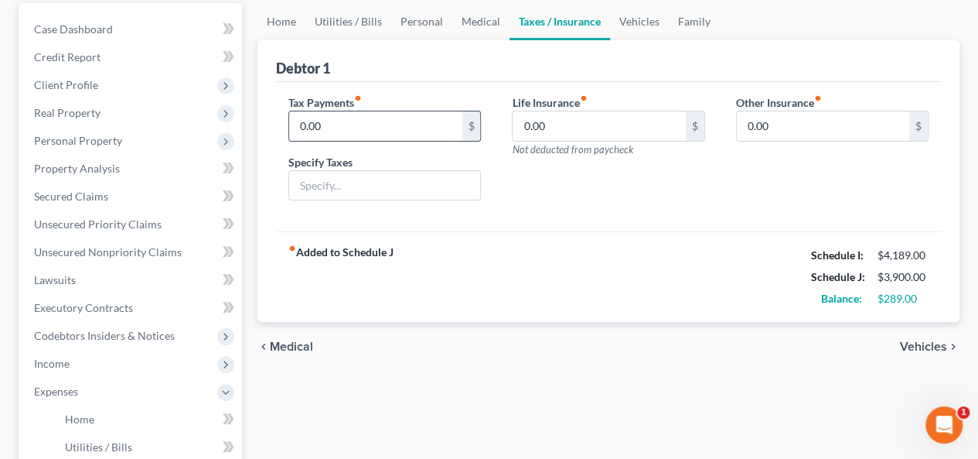
scroll to position [309, 0]
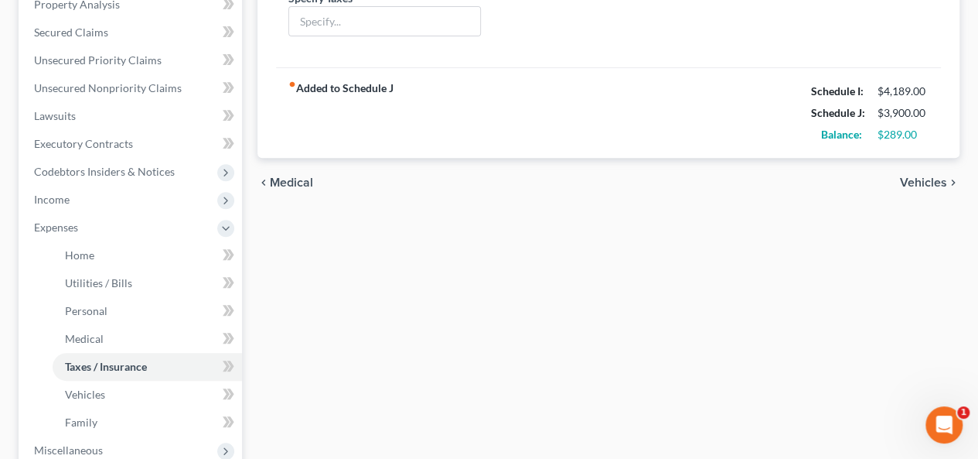
click at [297, 179] on span "Medical" at bounding box center [291, 182] width 43 height 12
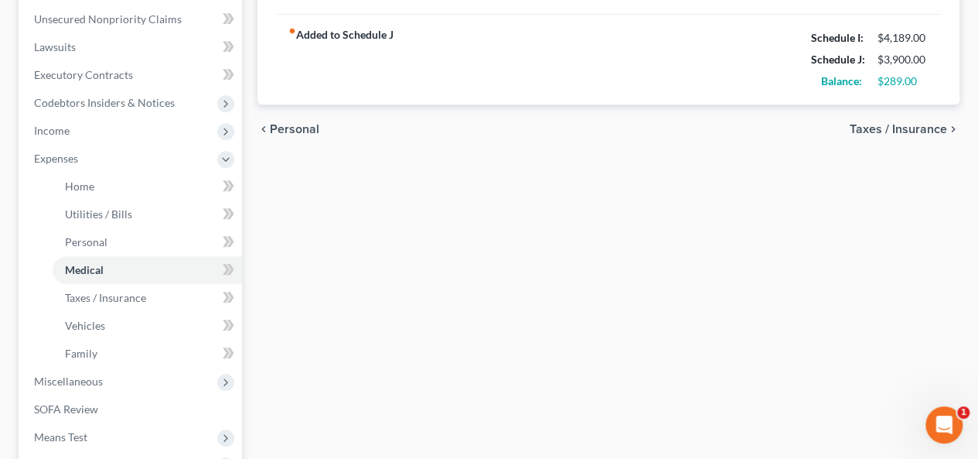
scroll to position [387, 0]
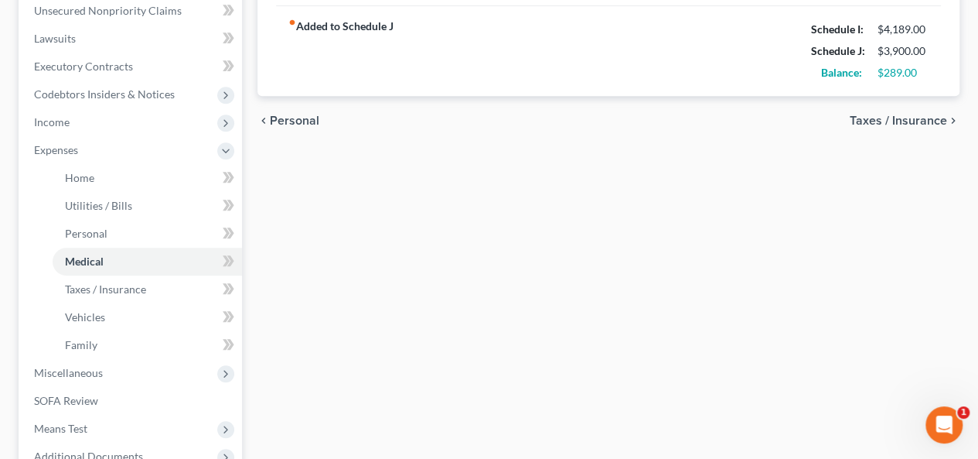
drag, startPoint x: 288, startPoint y: 114, endPoint x: 295, endPoint y: 118, distance: 9.0
click at [287, 114] on span "Personal" at bounding box center [294, 120] width 49 height 12
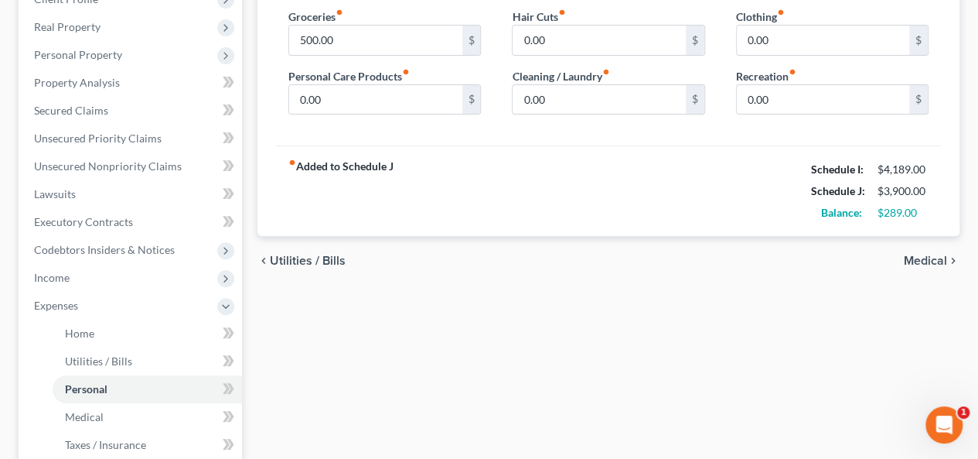
scroll to position [232, 0]
click at [288, 256] on span "Utilities / Bills" at bounding box center [308, 260] width 76 height 12
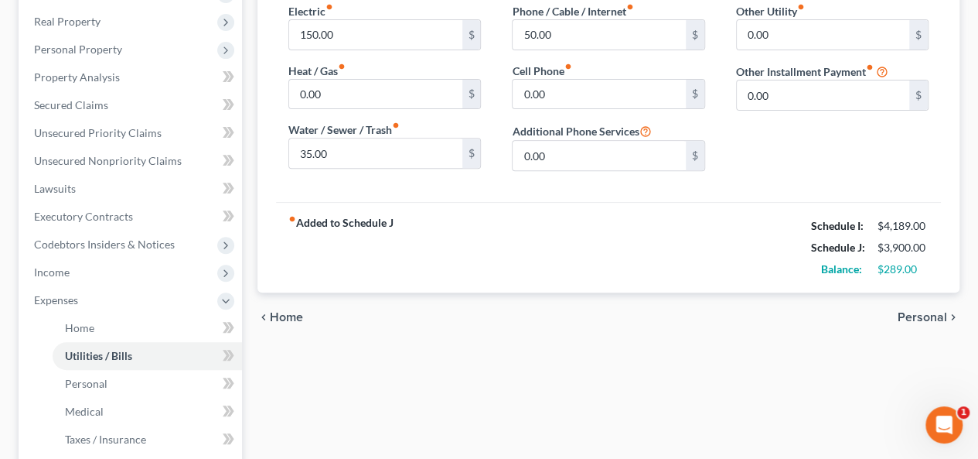
scroll to position [387, 0]
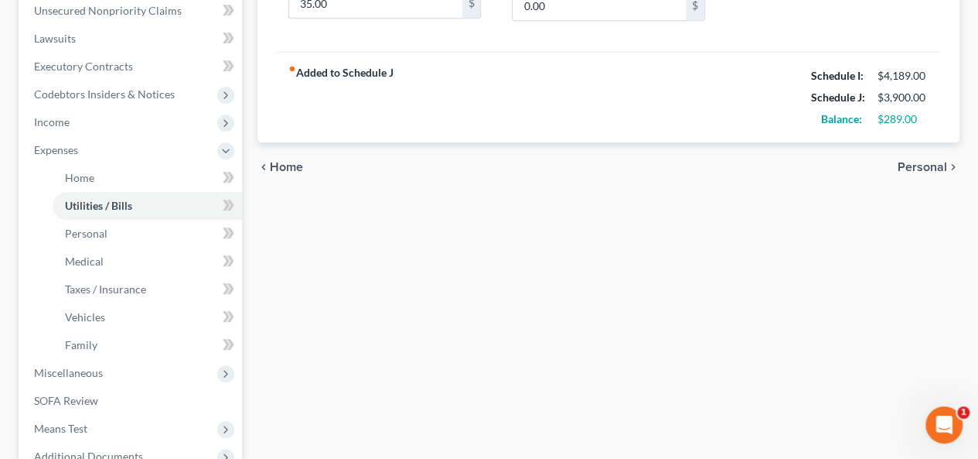
click at [289, 161] on span "Home" at bounding box center [286, 167] width 33 height 12
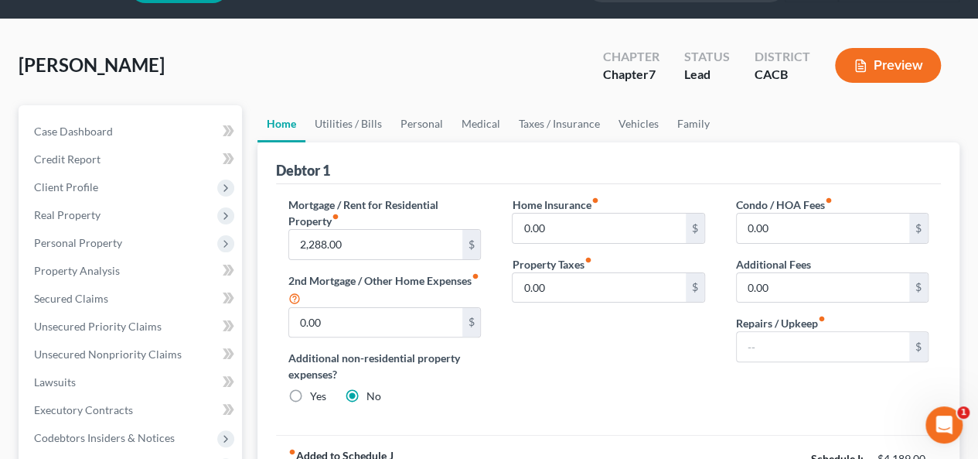
scroll to position [77, 0]
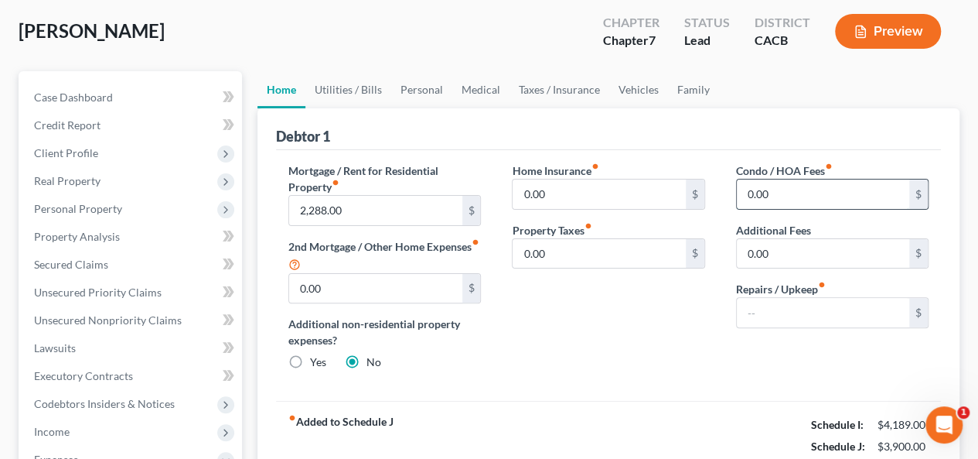
click at [744, 193] on input "0.00" at bounding box center [823, 193] width 172 height 29
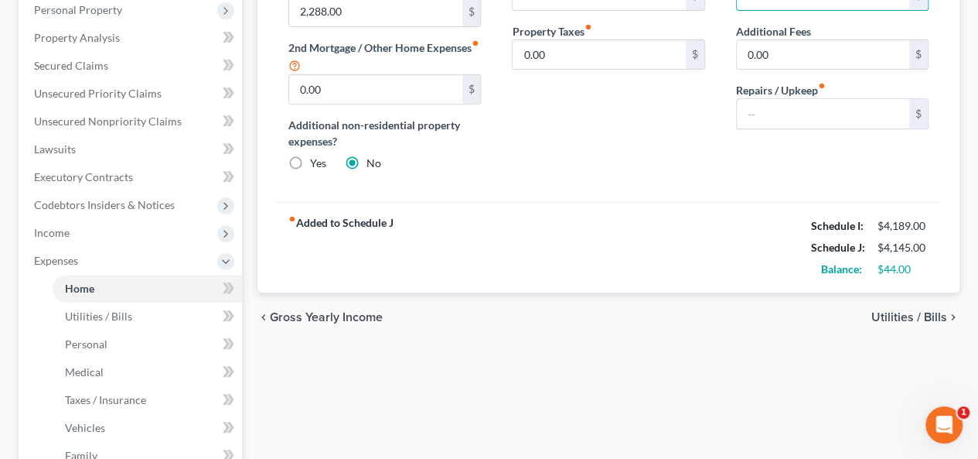
scroll to position [232, 0]
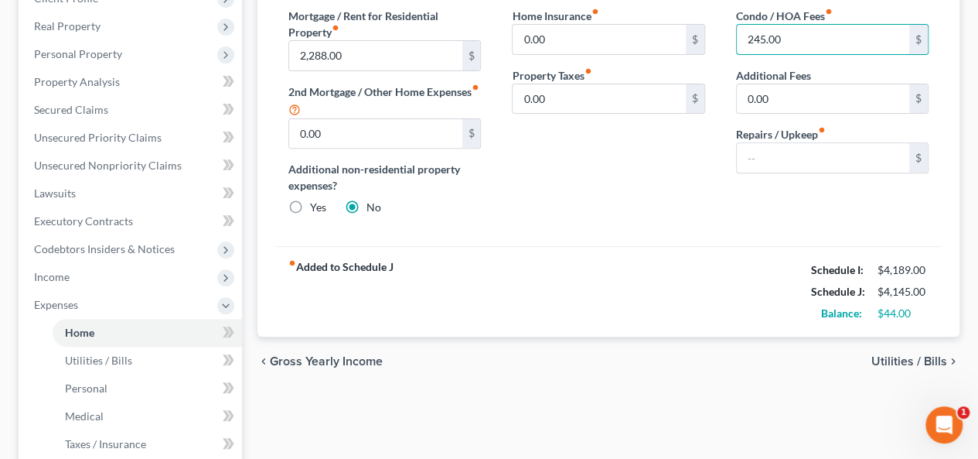
type input "245.00"
click at [888, 359] on span "Utilities / Bills" at bounding box center [909, 361] width 76 height 12
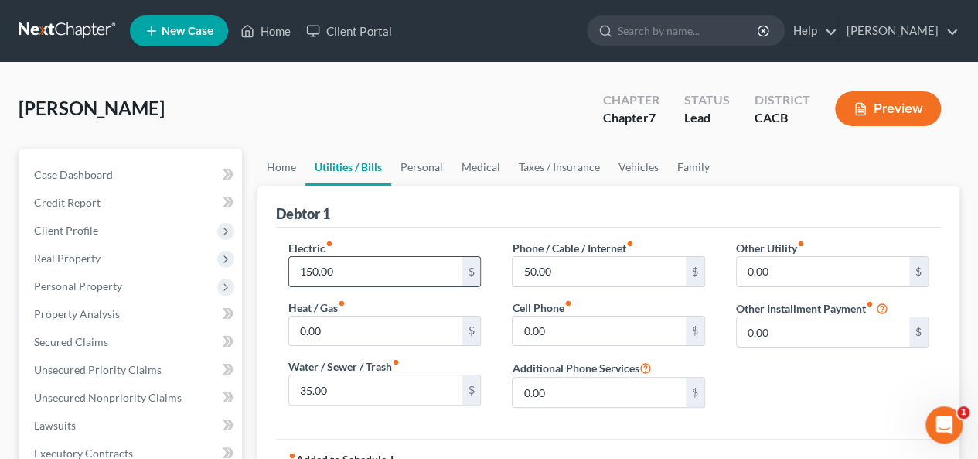
click at [309, 267] on input "150.00" at bounding box center [375, 271] width 172 height 29
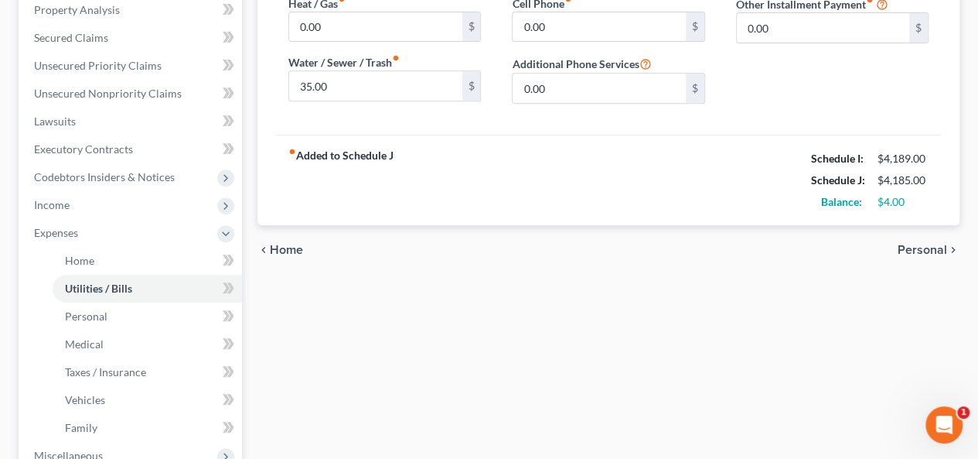
scroll to position [155, 0]
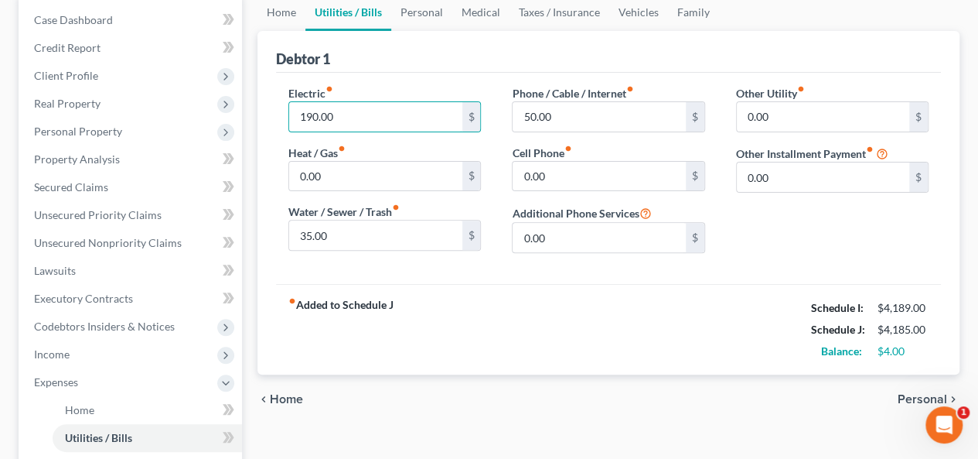
type input "190.00"
click at [933, 396] on span "Personal" at bounding box center [922, 399] width 49 height 12
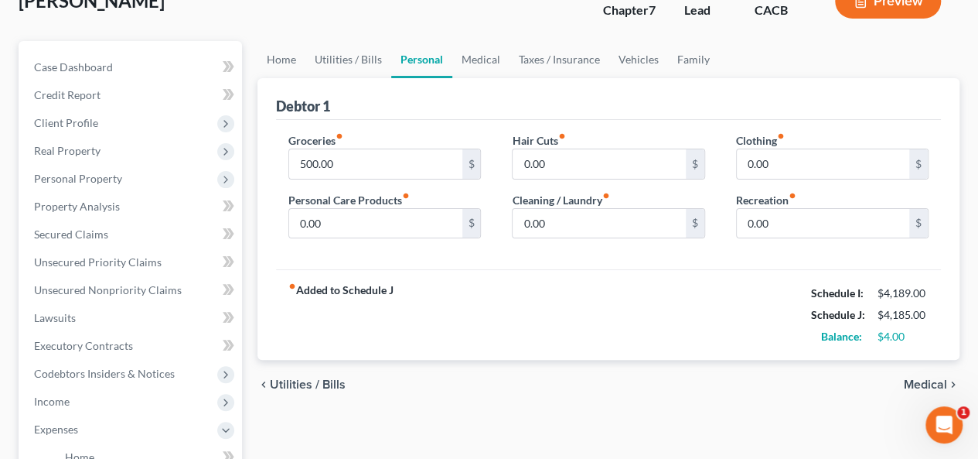
scroll to position [232, 0]
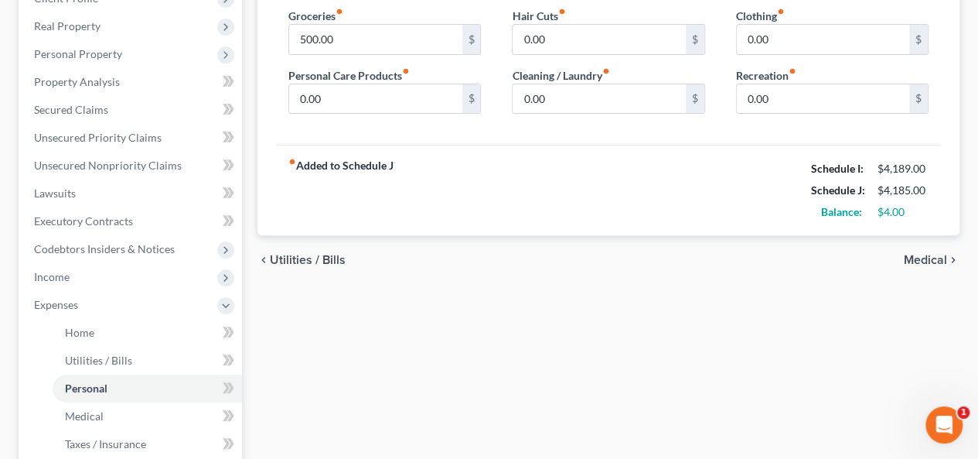
click at [924, 257] on span "Medical" at bounding box center [925, 260] width 43 height 12
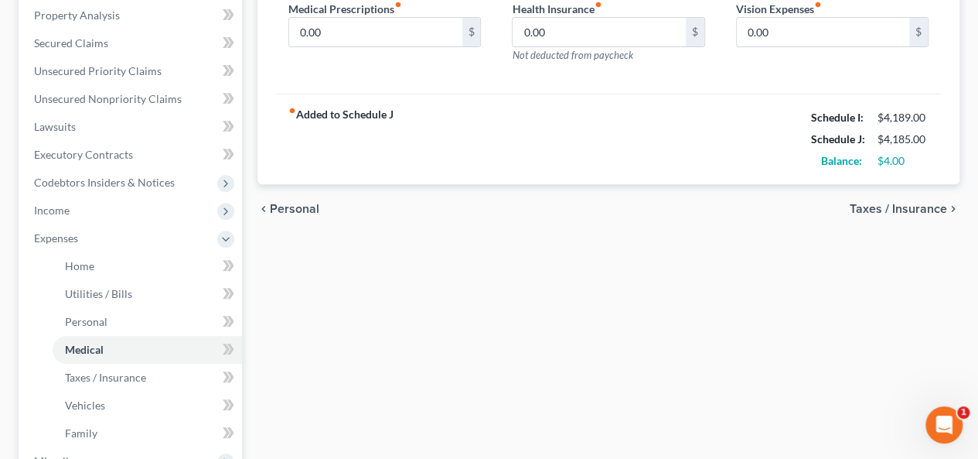
scroll to position [309, 0]
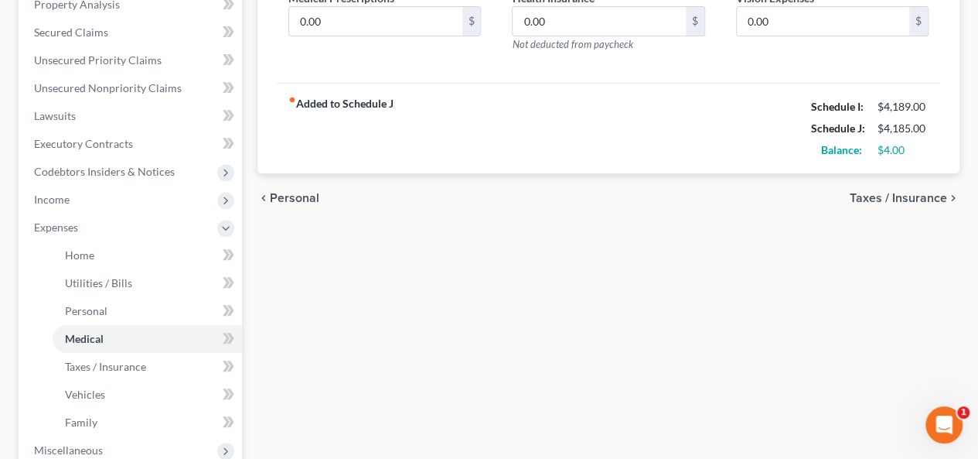
click at [909, 192] on span "Taxes / Insurance" at bounding box center [898, 198] width 97 height 12
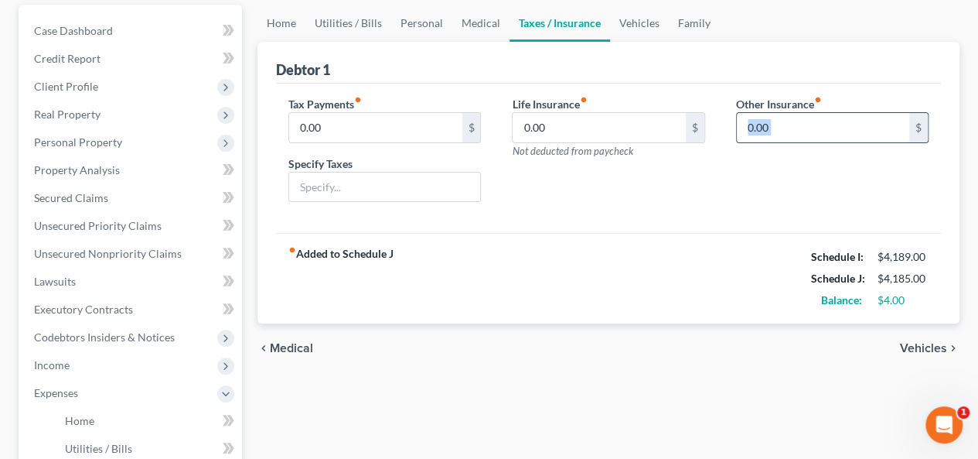
scroll to position [28, 0]
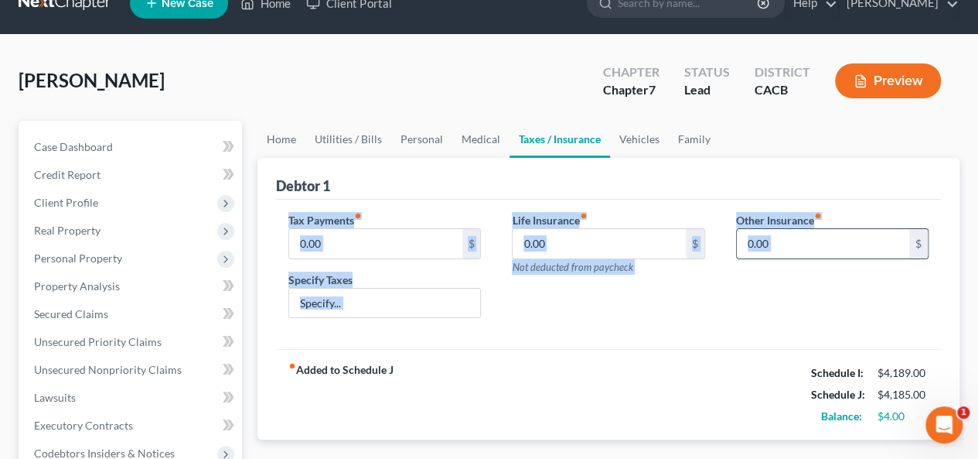
click at [909, 194] on div "Debtor 1 Tax Payments fiber_manual_record 0.00 $ Specify Taxes Life Insurance f…" at bounding box center [608, 299] width 702 height 282
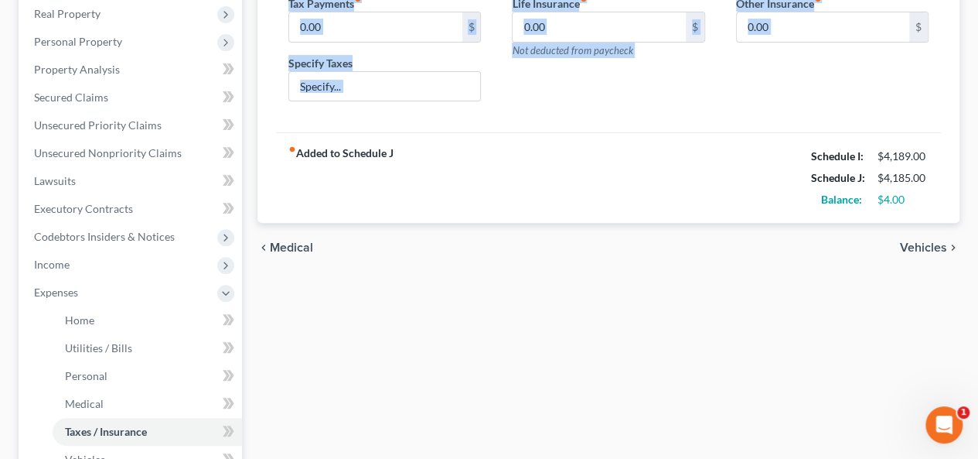
scroll to position [309, 0]
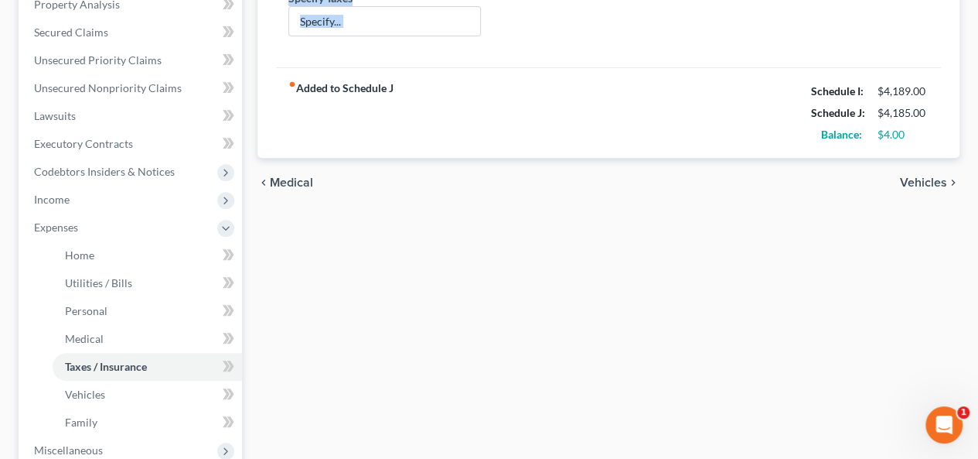
click at [927, 179] on span "Vehicles" at bounding box center [923, 182] width 47 height 12
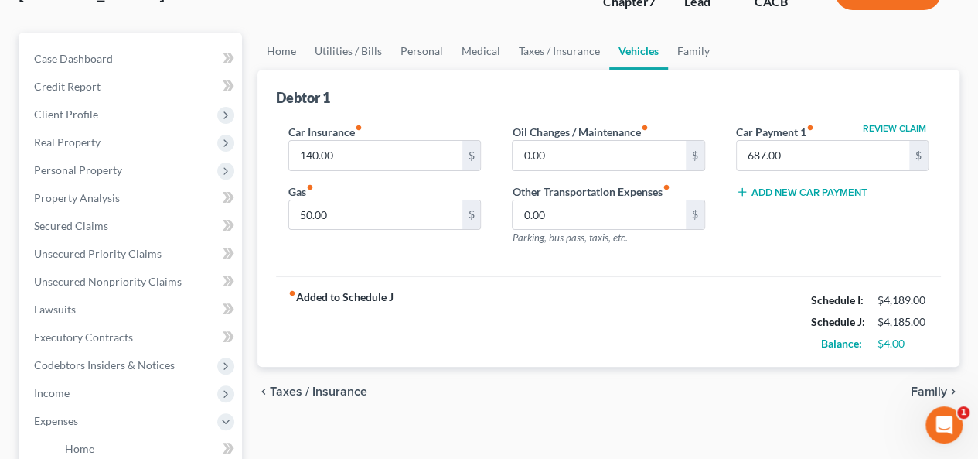
scroll to position [232, 0]
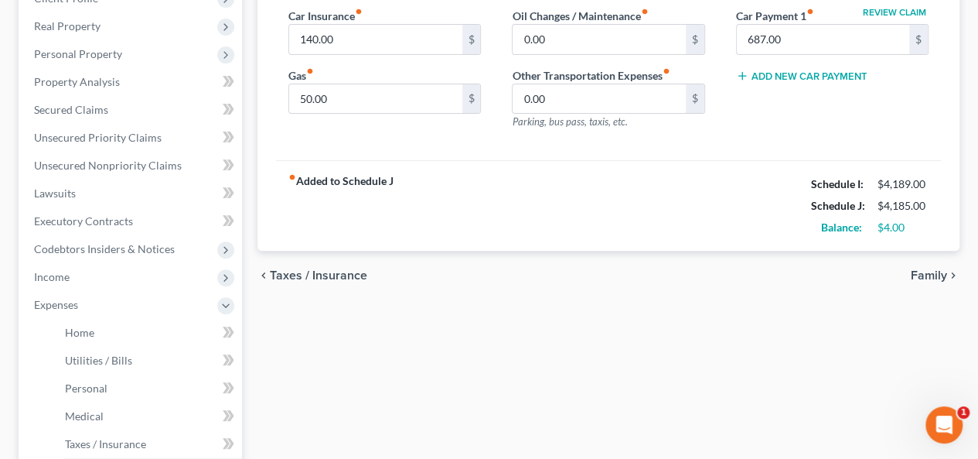
click at [926, 281] on div "chevron_left Taxes / Insurance Family chevron_right" at bounding box center [608, 275] width 702 height 49
click at [933, 276] on span "Family" at bounding box center [929, 275] width 36 height 12
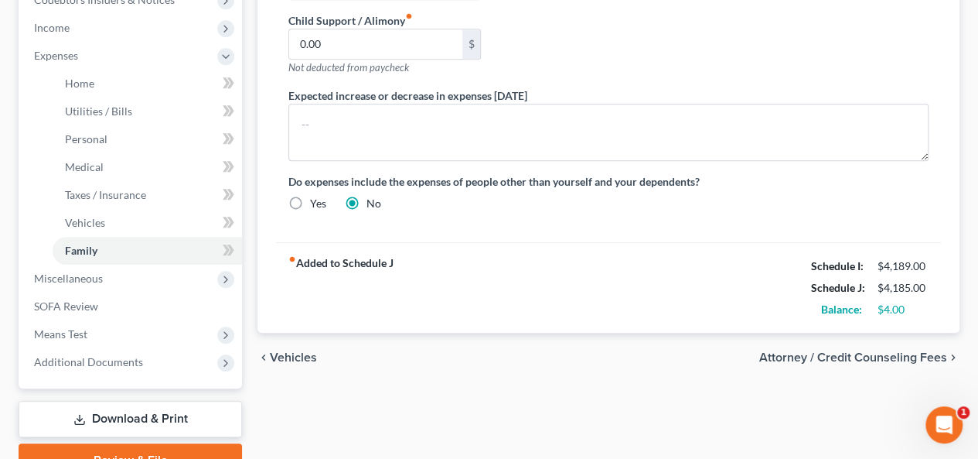
scroll to position [556, 0]
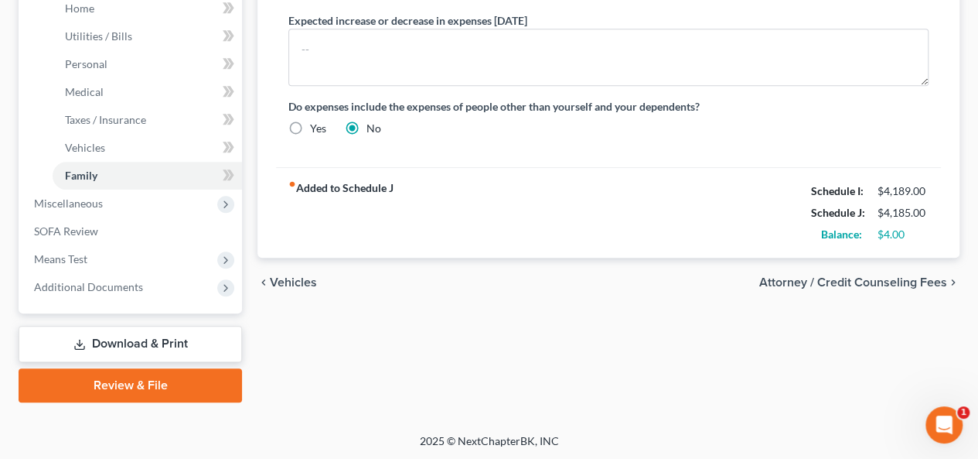
click at [877, 276] on span "Attorney / Credit Counseling Fees" at bounding box center [853, 282] width 188 height 12
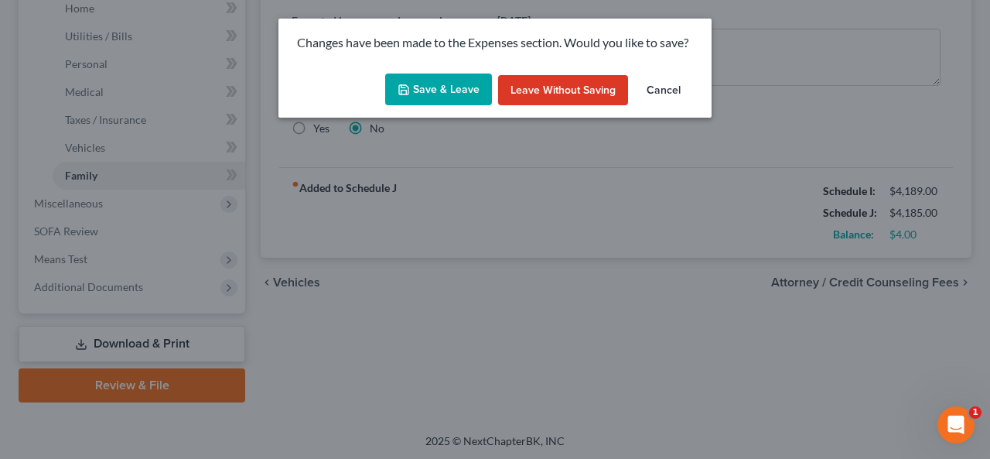
click at [440, 90] on button "Save & Leave" at bounding box center [438, 89] width 107 height 32
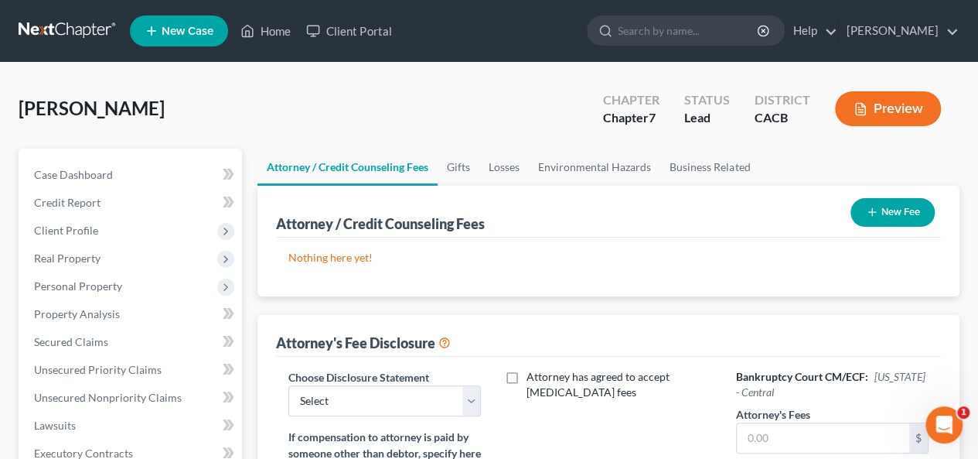
click at [883, 210] on button "New Fee" at bounding box center [893, 212] width 84 height 29
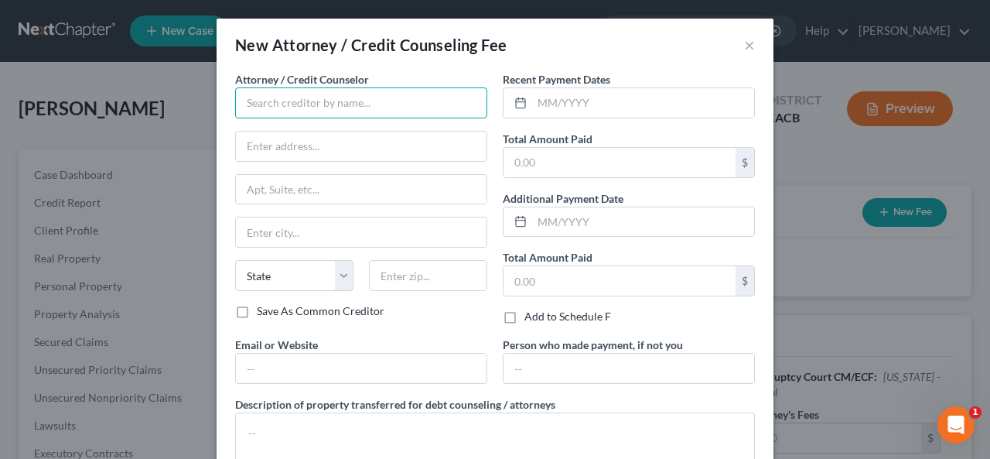
drag, startPoint x: 264, startPoint y: 103, endPoint x: 252, endPoint y: 108, distance: 12.8
click at [264, 106] on input "text" at bounding box center [361, 102] width 252 height 31
type input "Law Offices of [PERSON_NAME]"
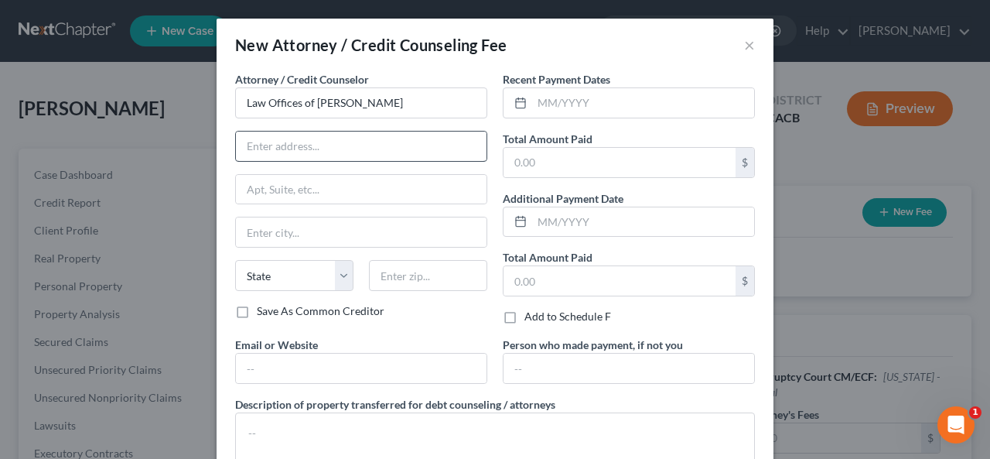
click at [232, 151] on div "New Attorney / Credit Counseling Fee × Attorney / Credit Counselor * Law Office…" at bounding box center [495, 229] width 990 height 459
type input "[STREET_ADDRESS]"
type input "Palm Desert"
select select "4"
type input "92260"
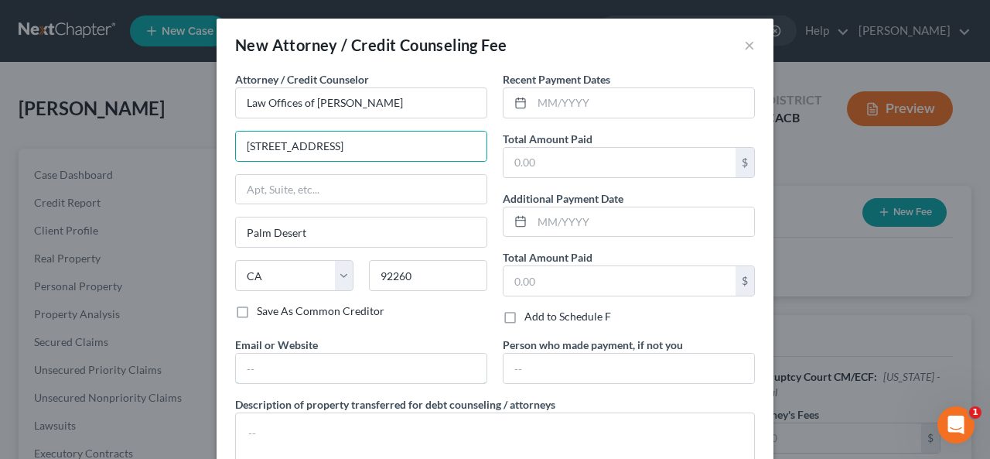
type input "[EMAIL_ADDRESS][DOMAIN_NAME]"
drag, startPoint x: 315, startPoint y: 144, endPoint x: 329, endPoint y: 143, distance: 13.9
click at [315, 144] on input "[STREET_ADDRESS]" at bounding box center [361, 145] width 251 height 29
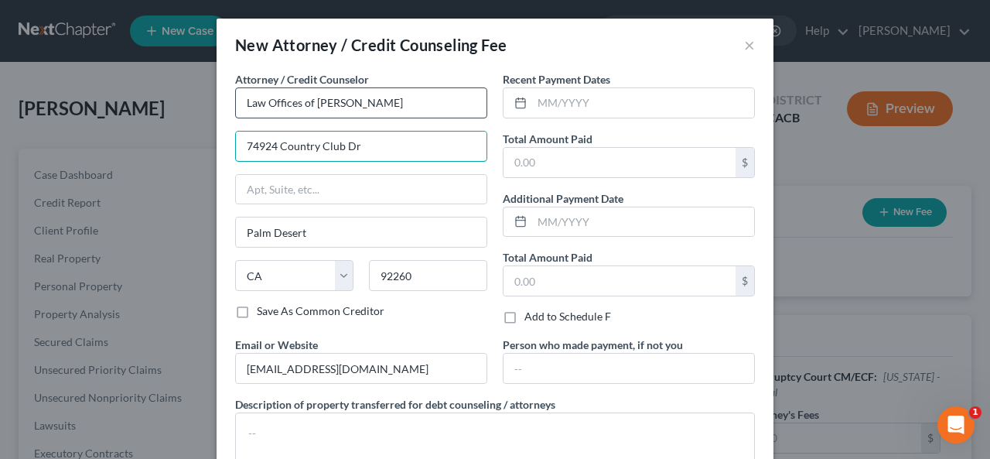
type input "74924 Country Club Dr"
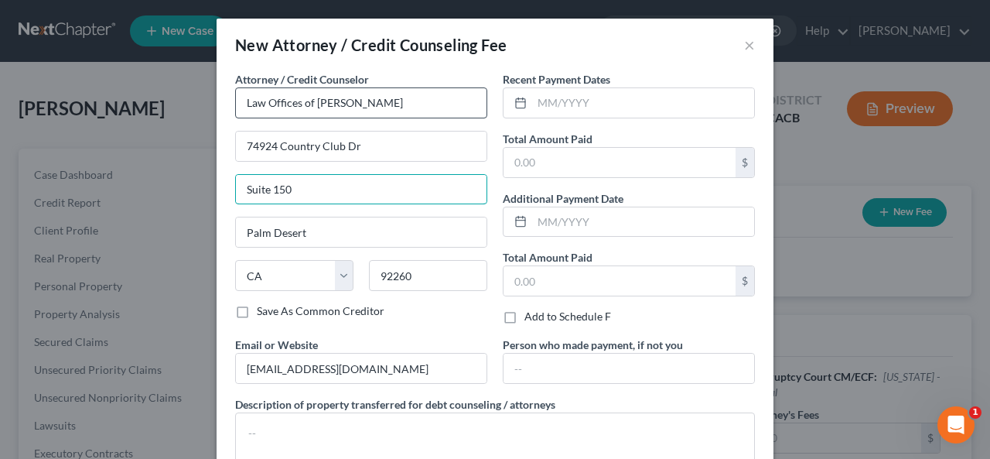
type input "Suite 150"
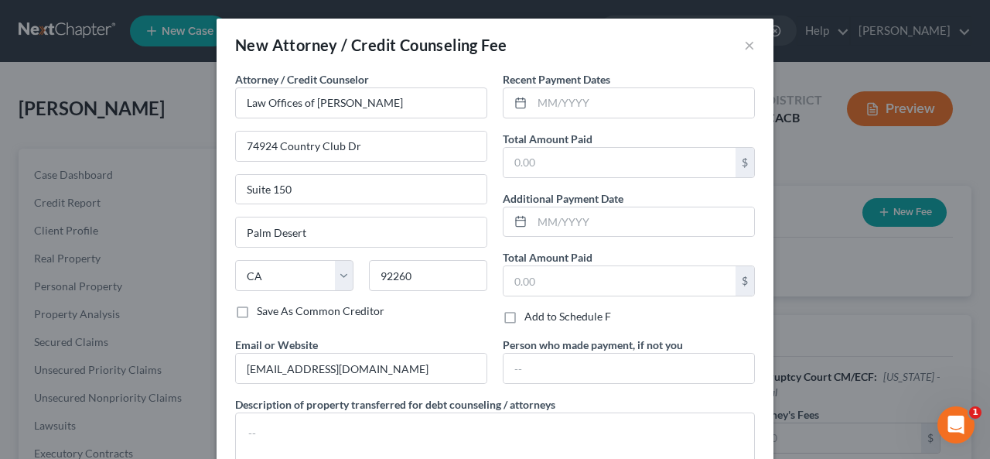
click at [257, 309] on label "Save As Common Creditor" at bounding box center [321, 310] width 128 height 15
click at [263, 309] on input "Save As Common Creditor" at bounding box center [268, 308] width 10 height 10
checkbox input "true"
click at [534, 107] on input "text" at bounding box center [643, 102] width 222 height 29
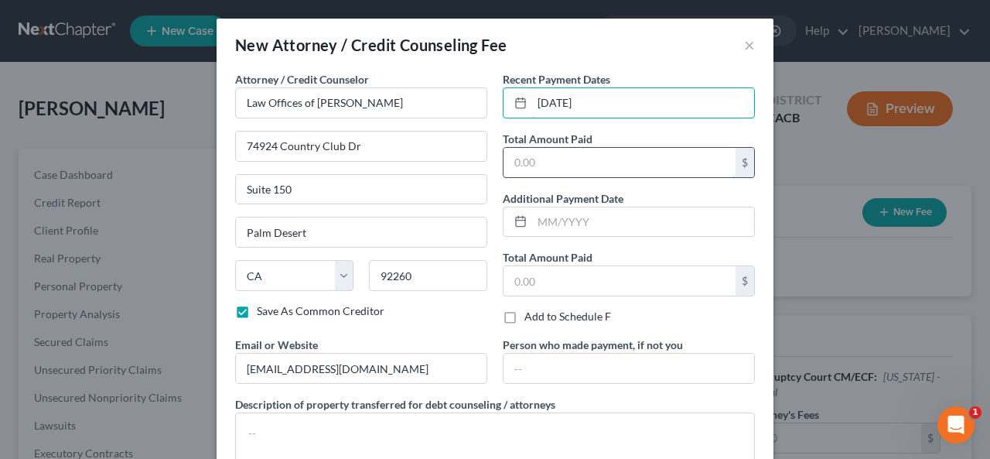
type input "[DATE]"
click at [529, 156] on input "text" at bounding box center [619, 162] width 232 height 29
type input "1,700.00"
click at [534, 98] on input "[DATE]" at bounding box center [643, 102] width 222 height 29
type input "[DATE]"
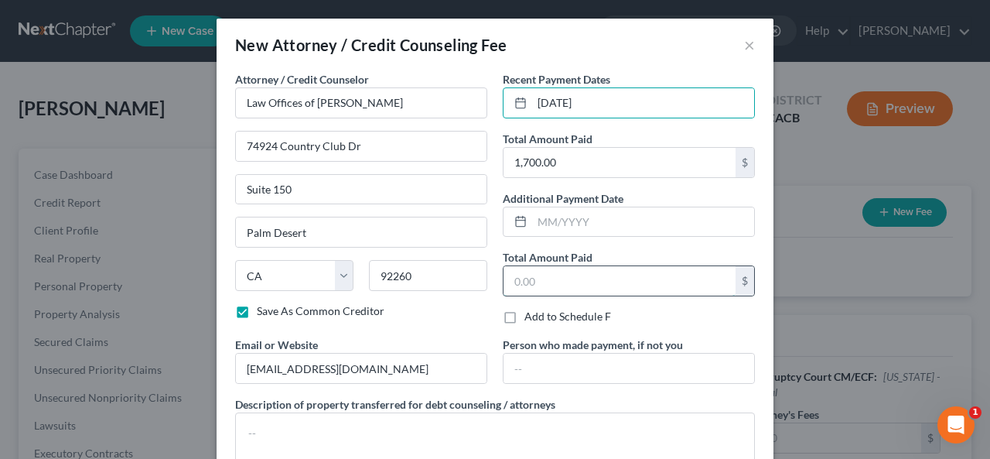
click at [517, 281] on input "text" at bounding box center [619, 280] width 232 height 29
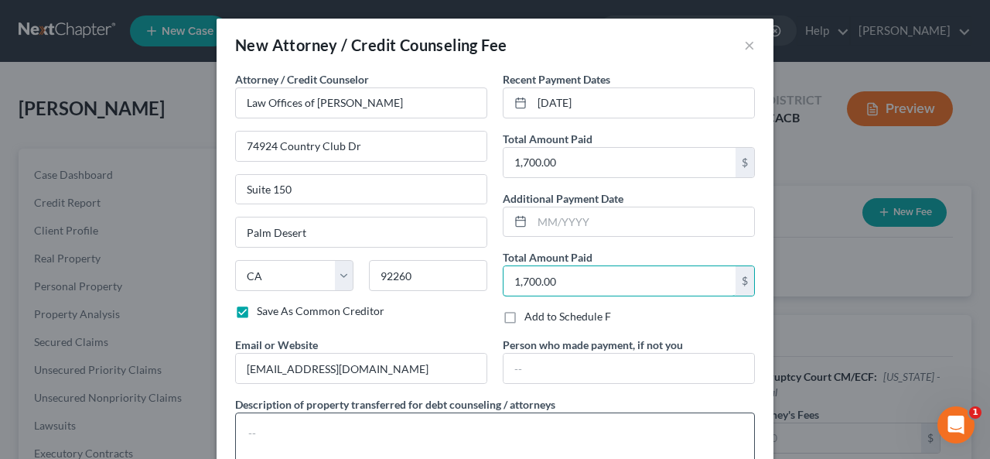
type input "1,700.00"
click at [250, 445] on textarea at bounding box center [495, 440] width 520 height 57
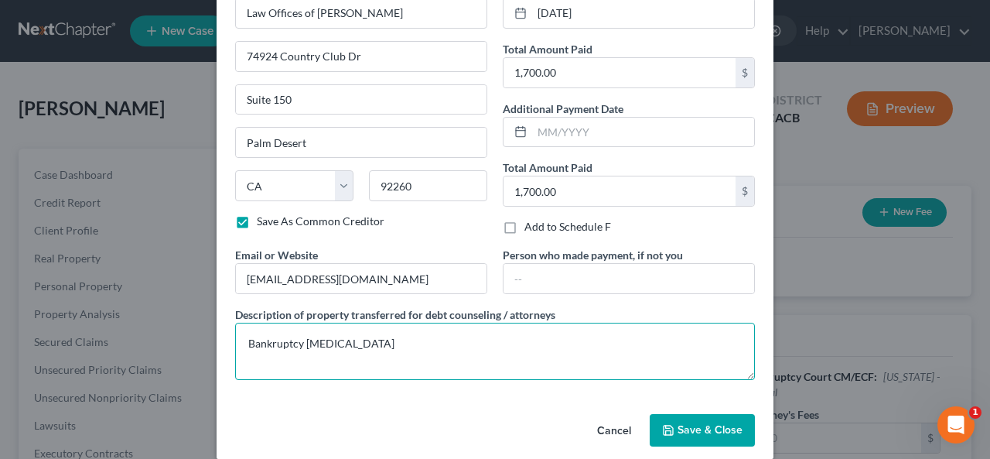
scroll to position [104, 0]
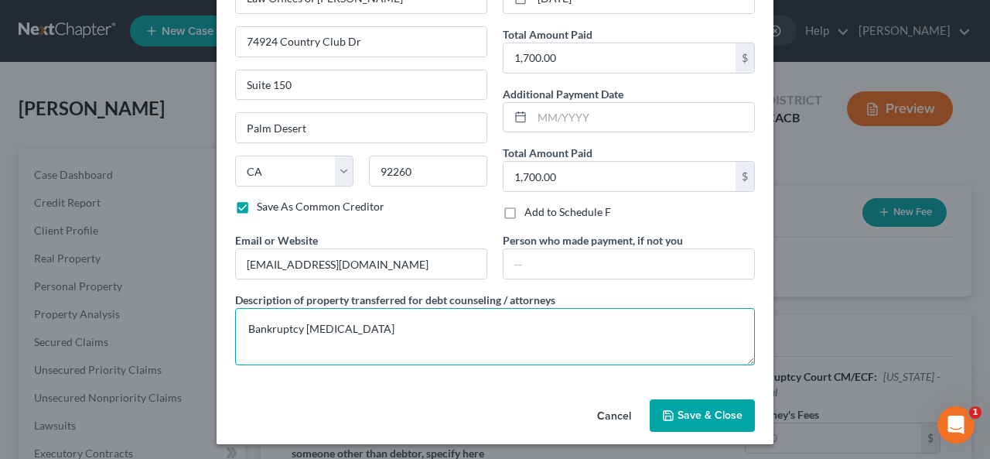
type textarea "Bankruptcy [MEDICAL_DATA]"
click at [697, 408] on span "Save & Close" at bounding box center [709, 414] width 65 height 13
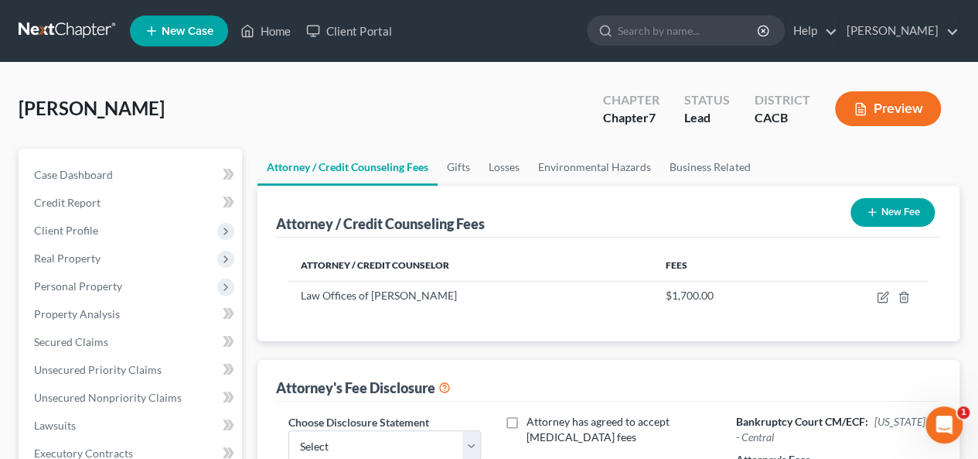
click at [891, 208] on button "New Fee" at bounding box center [893, 212] width 84 height 29
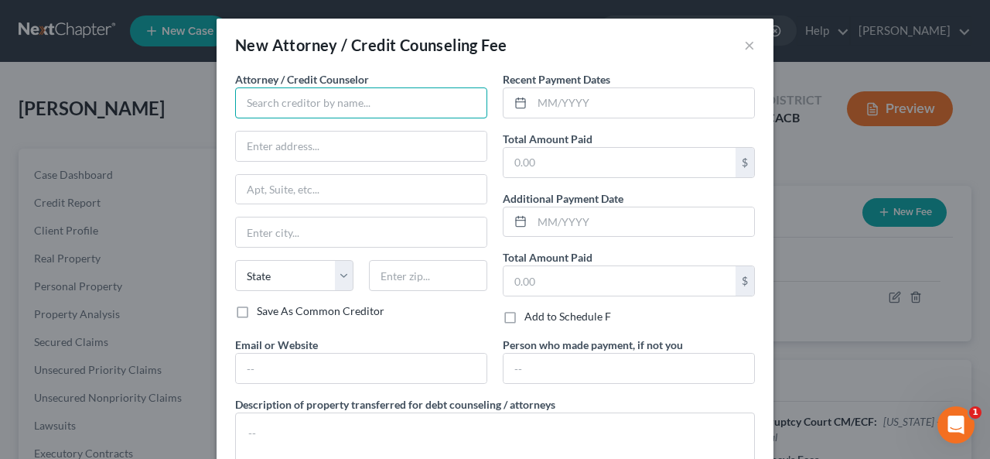
click at [235, 97] on input "text" at bounding box center [361, 102] width 252 height 31
type input "P"
type input "Black Hills Children's Ranch Inc"
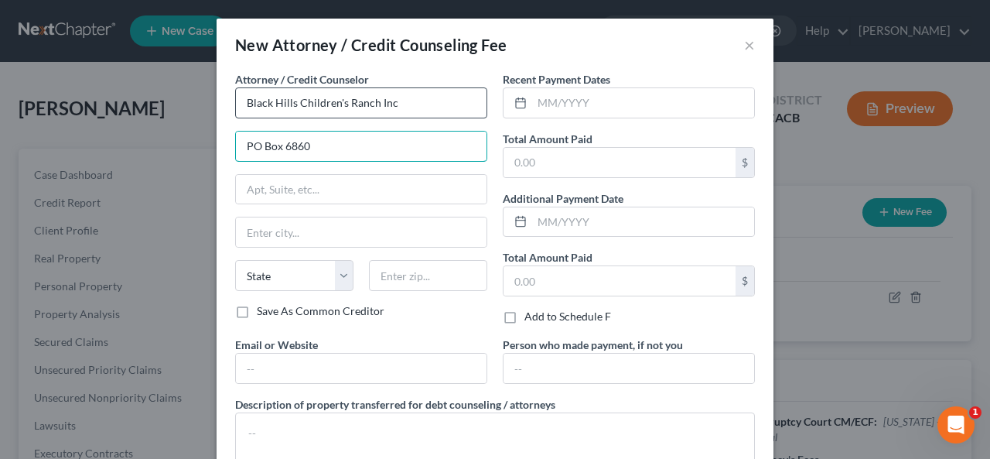
type input "PO Box 6860"
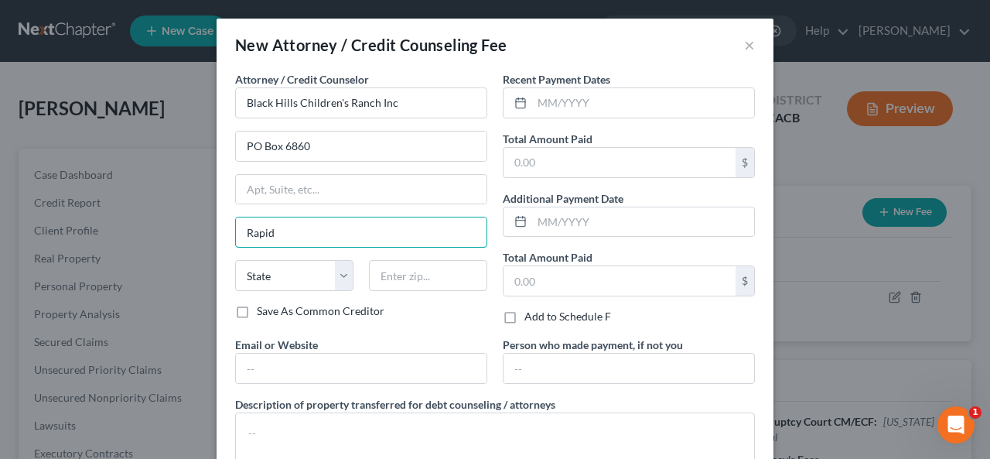
type input "[GEOGRAPHIC_DATA]"
select select "43"
type input "57709"
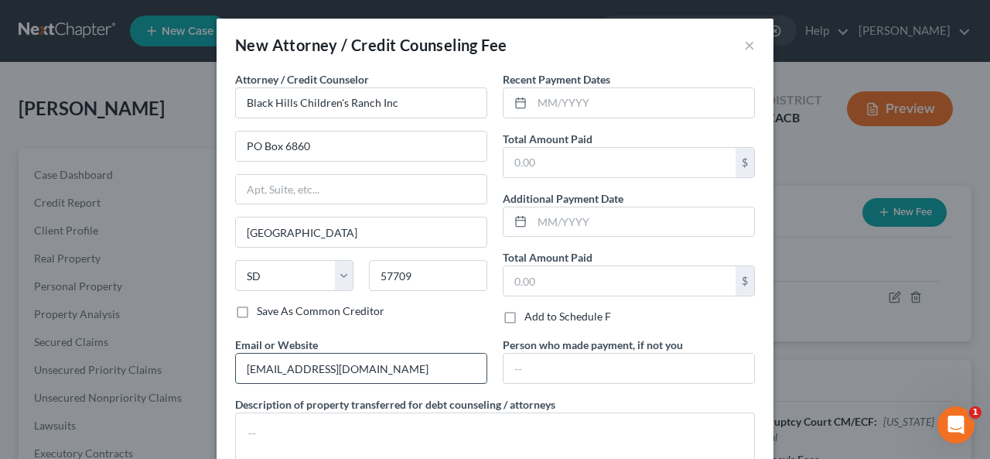
click at [240, 363] on input "[EMAIL_ADDRESS][DOMAIN_NAME]" at bounding box center [361, 367] width 251 height 29
type input "[EMAIL_ADDRESS][DOMAIN_NAME]"
click at [540, 101] on input "text" at bounding box center [643, 102] width 222 height 29
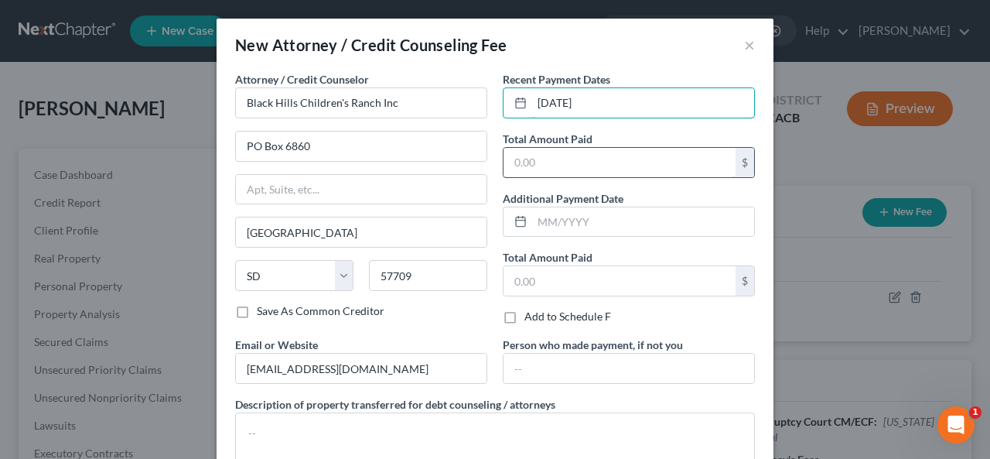
type input "[DATE]"
click at [507, 159] on input "text" at bounding box center [619, 162] width 232 height 29
click at [505, 161] on input "text" at bounding box center [619, 162] width 232 height 29
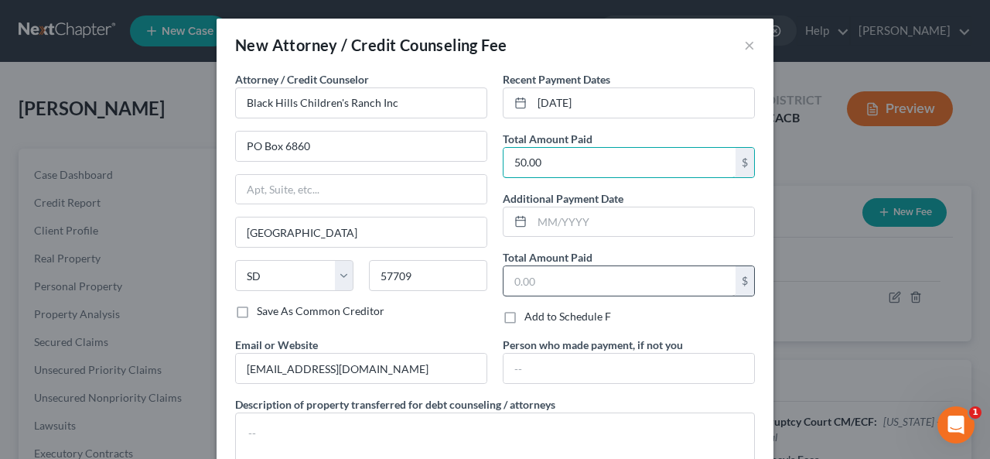
type input "50.00"
drag, startPoint x: 513, startPoint y: 287, endPoint x: 511, endPoint y: 276, distance: 10.9
click at [513, 277] on input "text" at bounding box center [619, 280] width 232 height 29
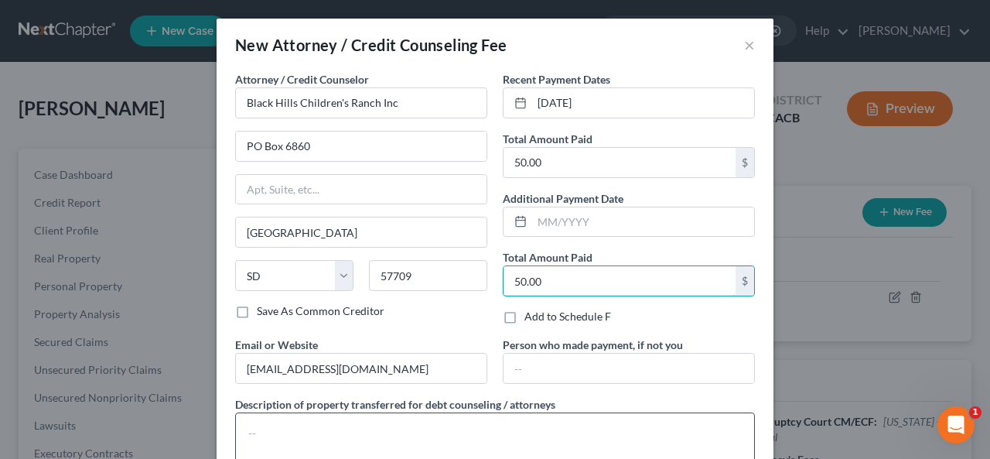
type input "50.00"
drag, startPoint x: 280, startPoint y: 432, endPoint x: 294, endPoint y: 414, distance: 23.2
click at [290, 425] on textarea at bounding box center [495, 440] width 520 height 57
type textarea "e"
type textarea "{"
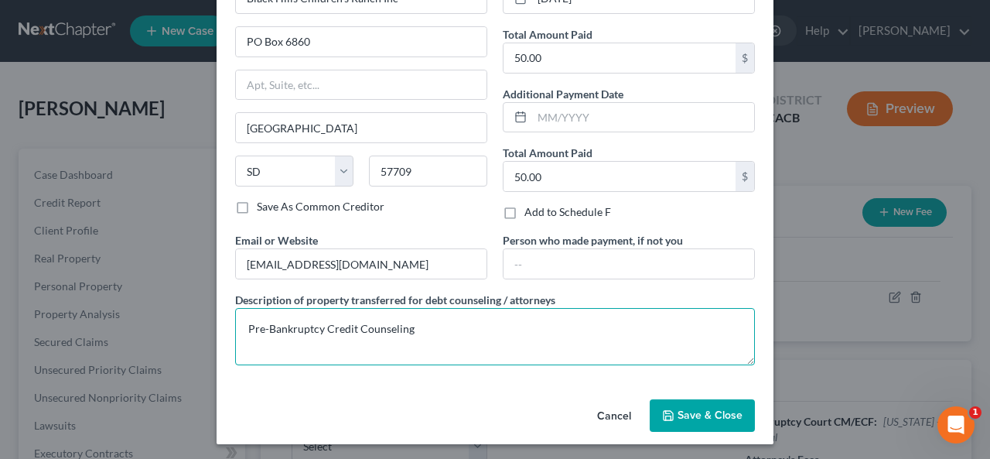
type textarea "Pre-Bankruptcy Credit Counseling"
click at [701, 403] on button "Save & Close" at bounding box center [702, 415] width 105 height 32
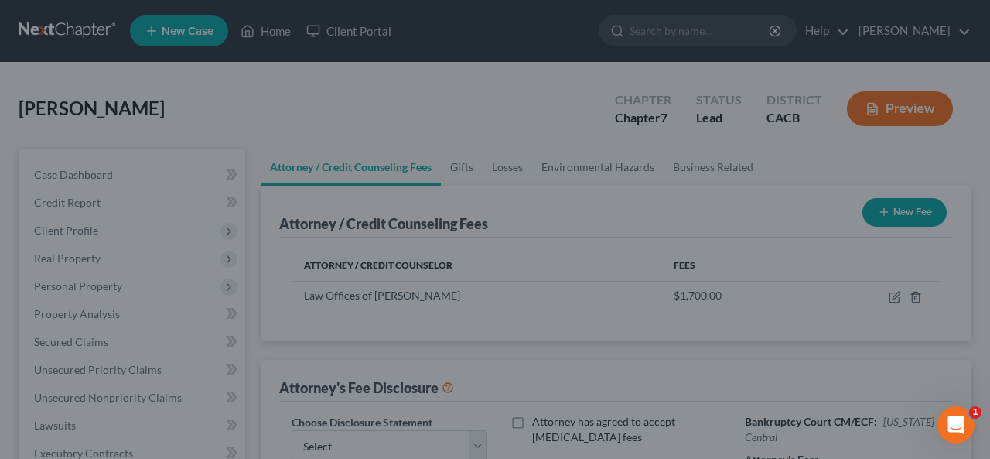
click at [704, 398] on button "Save & Close" at bounding box center [674, 384] width 91 height 28
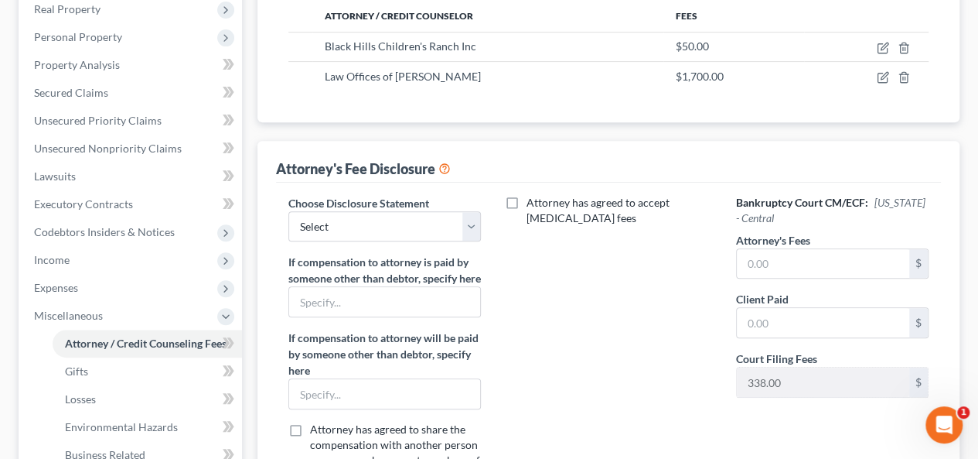
scroll to position [155, 0]
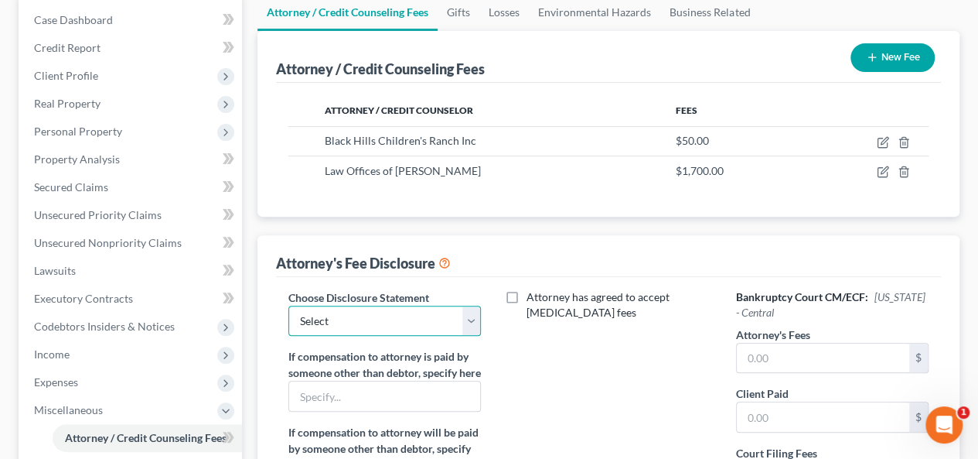
click at [476, 315] on select "Select Declaration re: Limited Scope of Appearance Pursuant to LBR 2090-1" at bounding box center [384, 320] width 193 height 31
select select "0"
click at [288, 305] on select "Select Declaration re: Limited Scope of Appearance Pursuant to LBR 2090-1" at bounding box center [384, 320] width 193 height 31
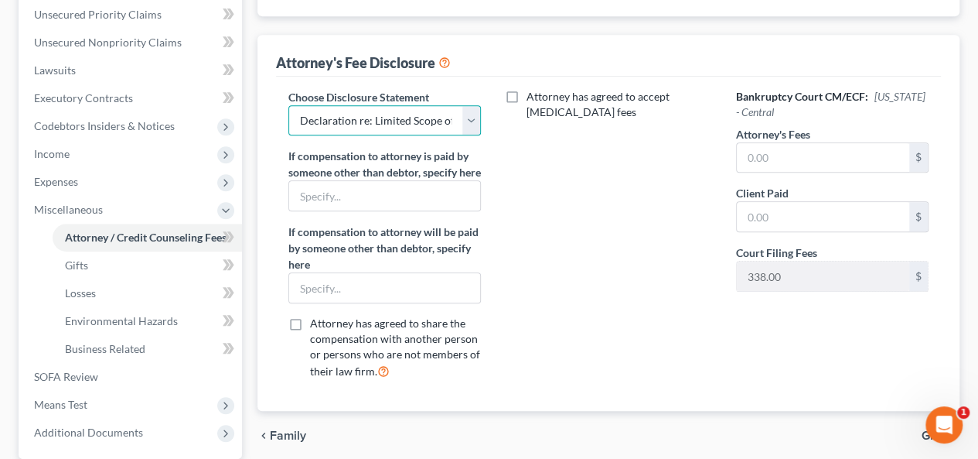
scroll to position [387, 0]
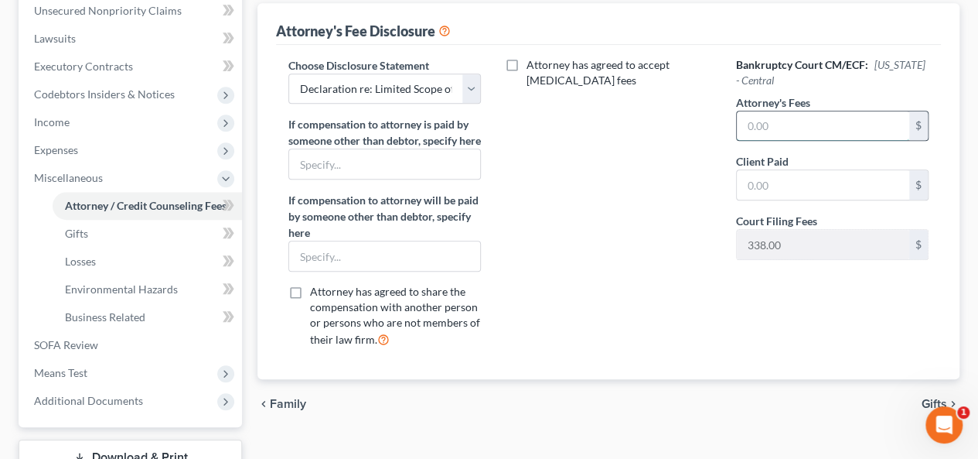
click at [747, 120] on input "text" at bounding box center [823, 125] width 172 height 29
type input "1,700.00"
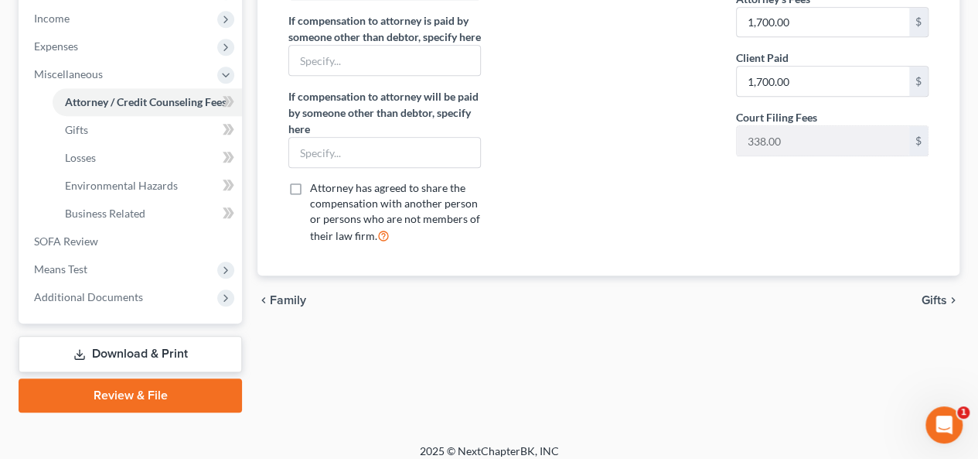
scroll to position [500, 0]
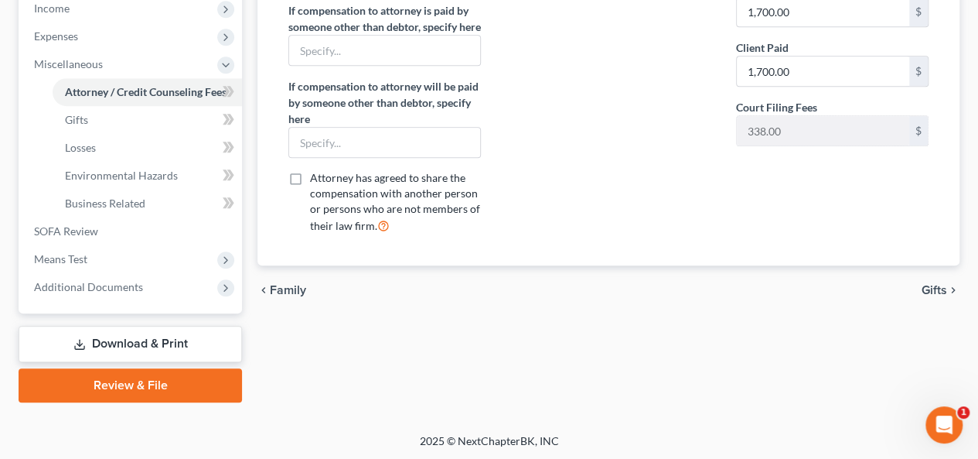
click at [932, 296] on span "Gifts" at bounding box center [935, 290] width 26 height 12
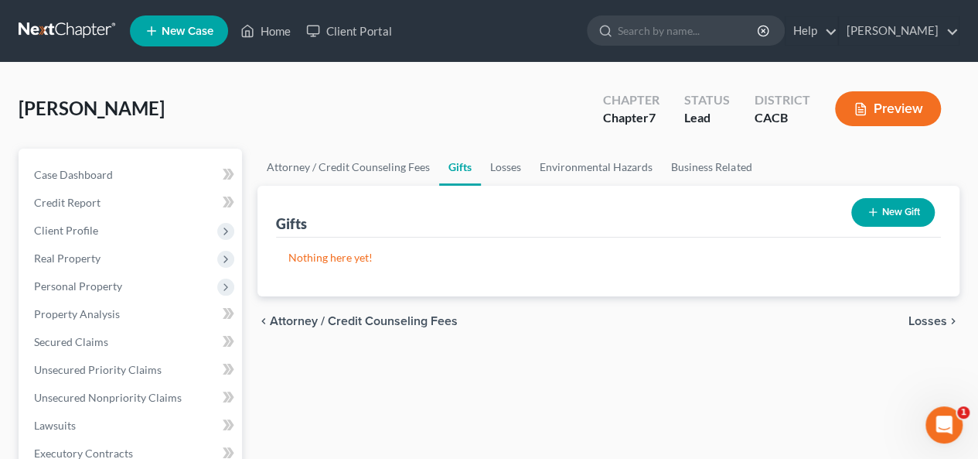
click at [926, 322] on span "Losses" at bounding box center [928, 321] width 39 height 12
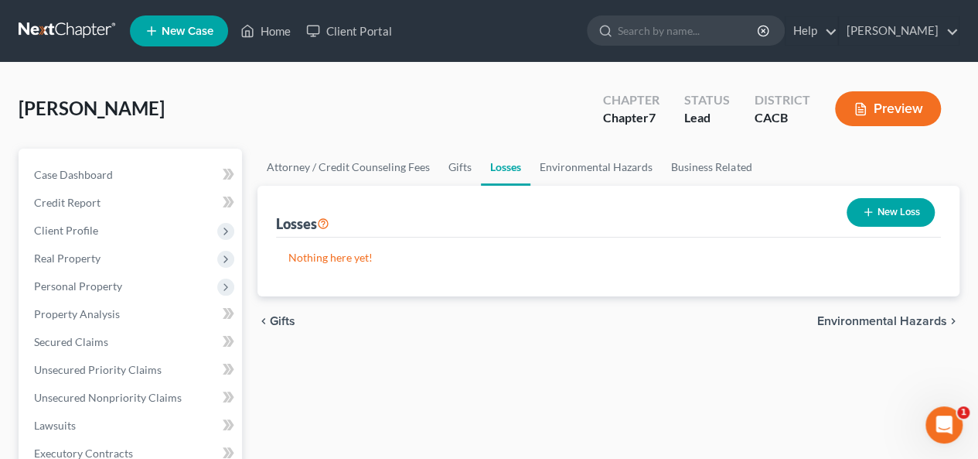
click at [906, 316] on span "Environmental Hazards" at bounding box center [882, 321] width 130 height 12
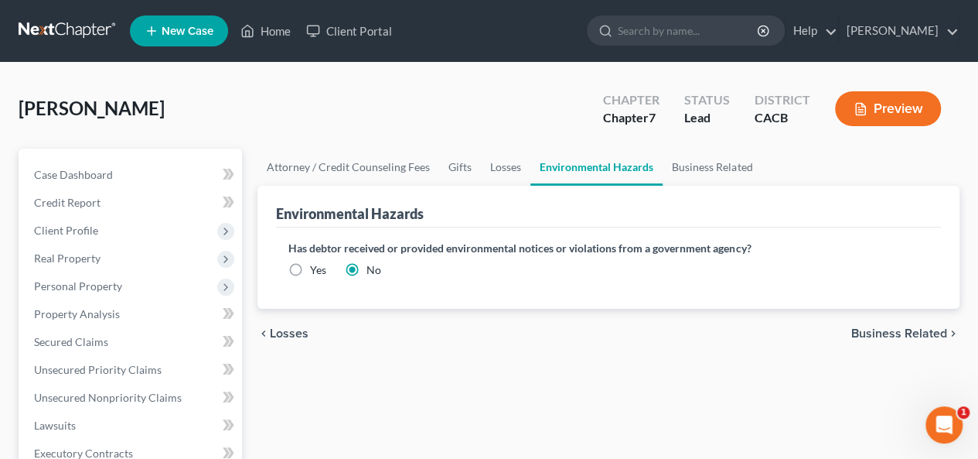
click at [869, 332] on span "Business Related" at bounding box center [899, 333] width 96 height 12
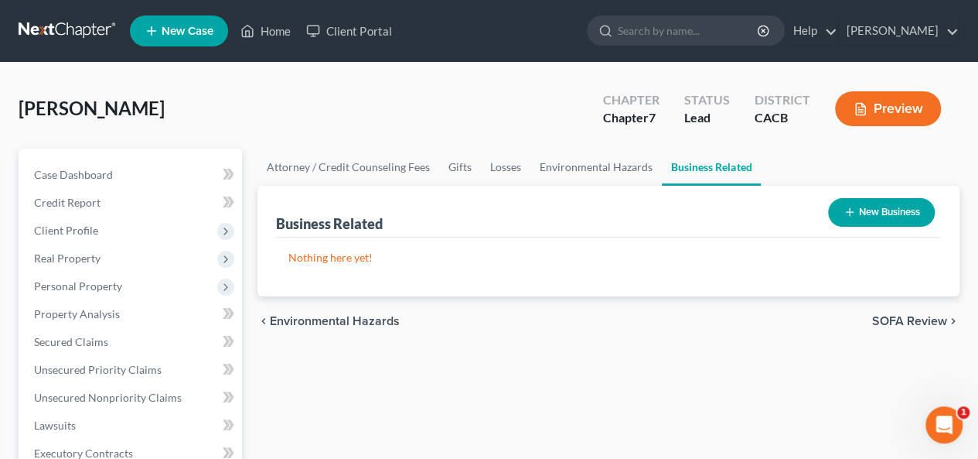
click at [888, 211] on button "New Business" at bounding box center [881, 212] width 107 height 29
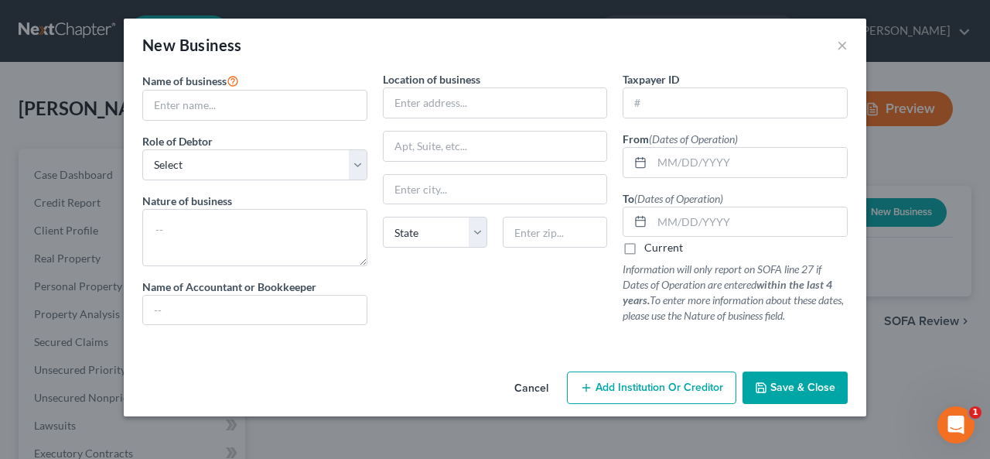
click at [532, 382] on button "Cancel" at bounding box center [531, 388] width 59 height 31
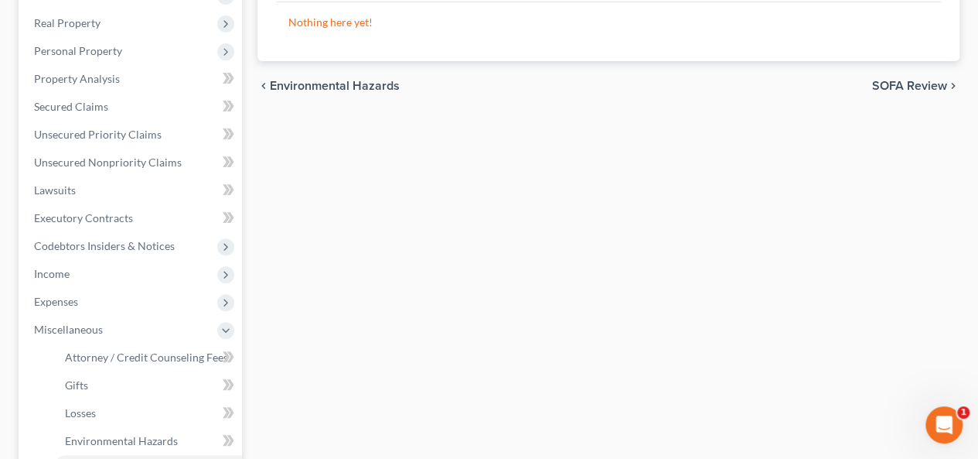
scroll to position [155, 0]
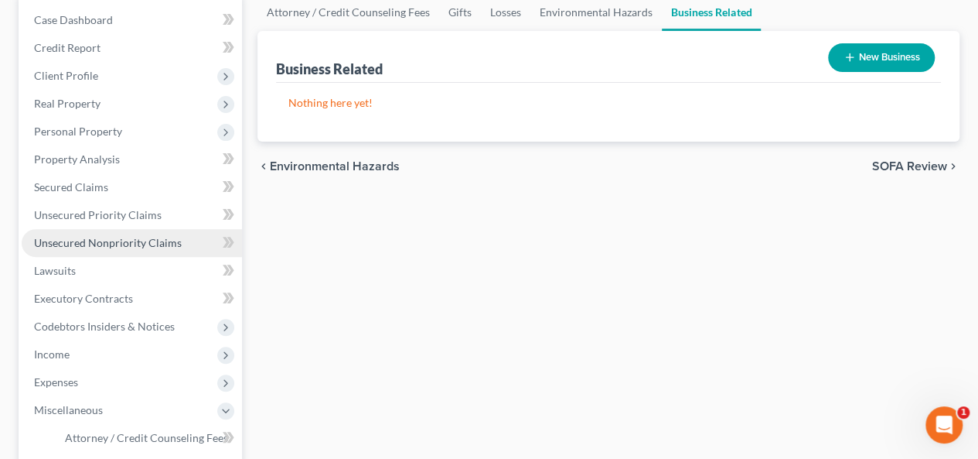
click at [144, 240] on span "Unsecured Nonpriority Claims" at bounding box center [108, 242] width 148 height 13
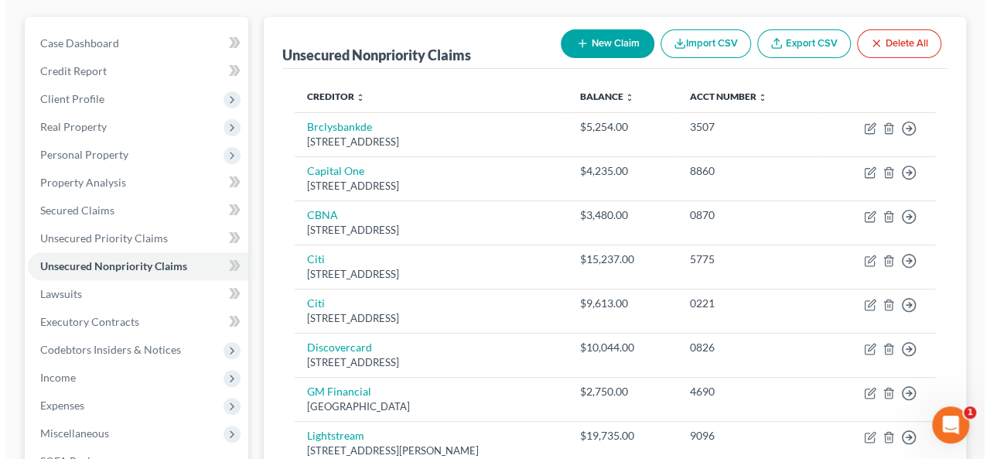
scroll to position [101, 0]
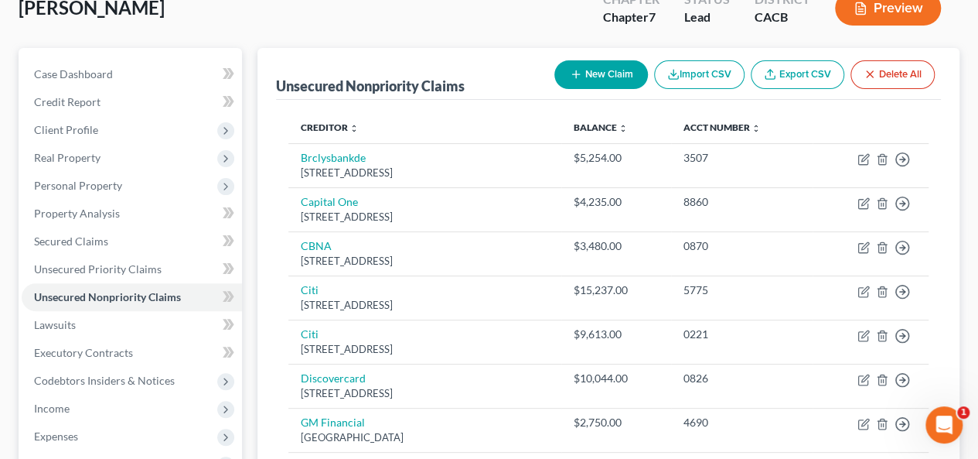
click at [612, 73] on button "New Claim" at bounding box center [601, 74] width 94 height 29
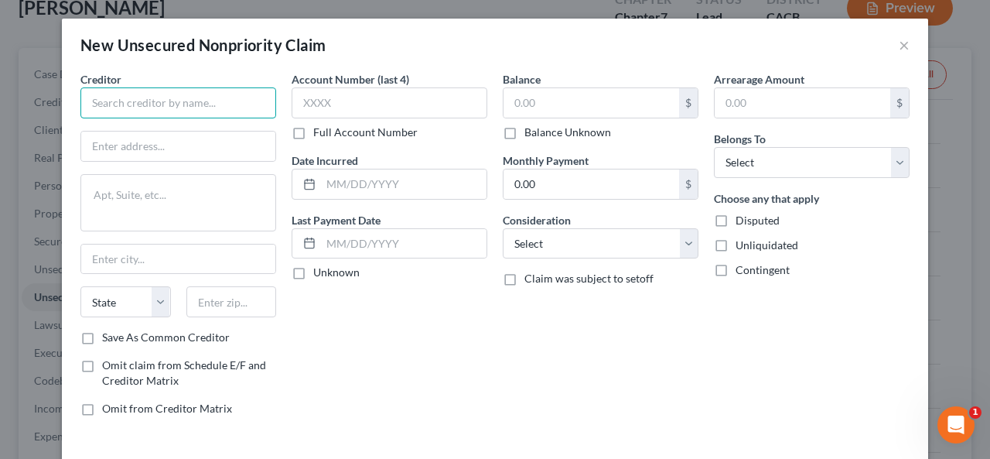
drag, startPoint x: 96, startPoint y: 101, endPoint x: 104, endPoint y: 97, distance: 8.6
click at [100, 97] on input "text" at bounding box center [178, 102] width 196 height 31
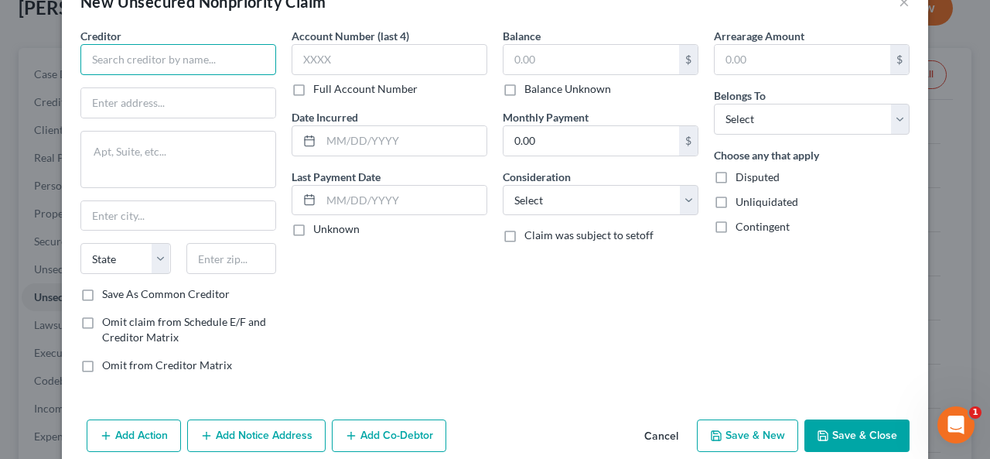
scroll to position [64, 0]
